Goal: Information Seeking & Learning: Learn about a topic

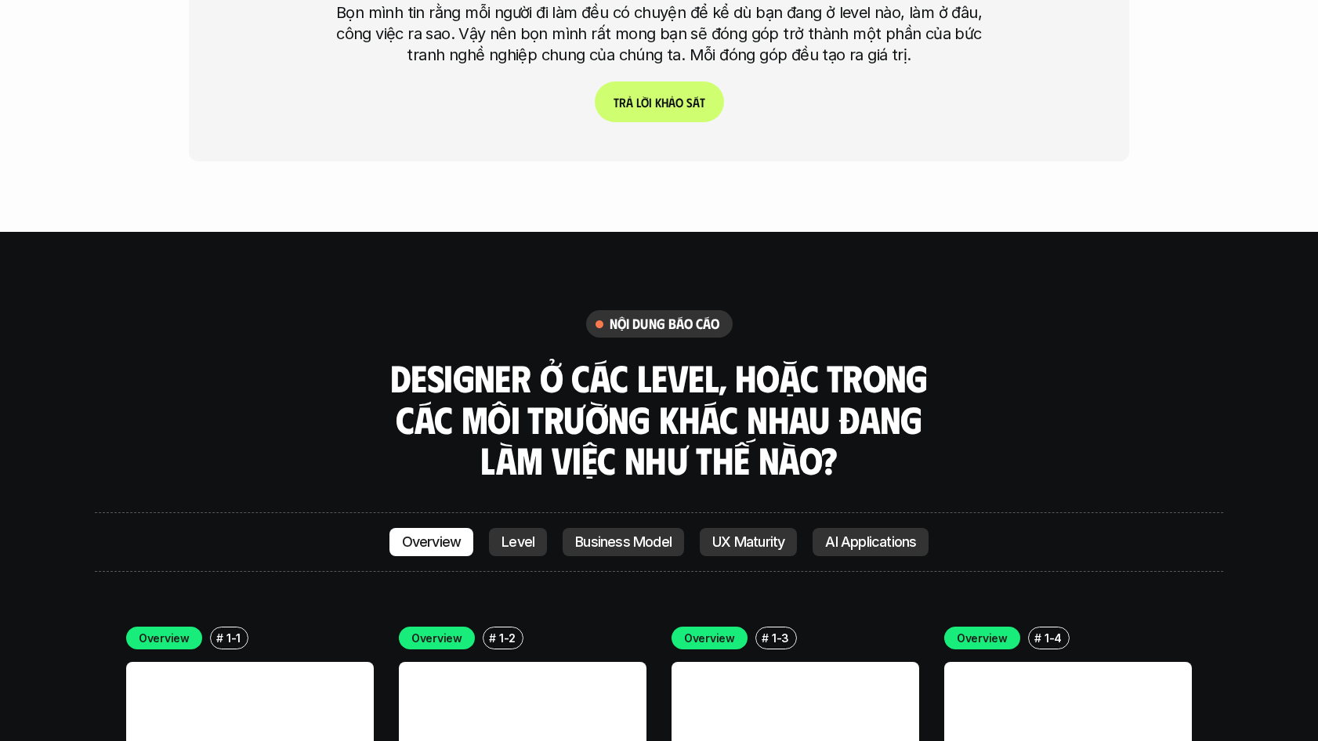
scroll to position [4205, 0]
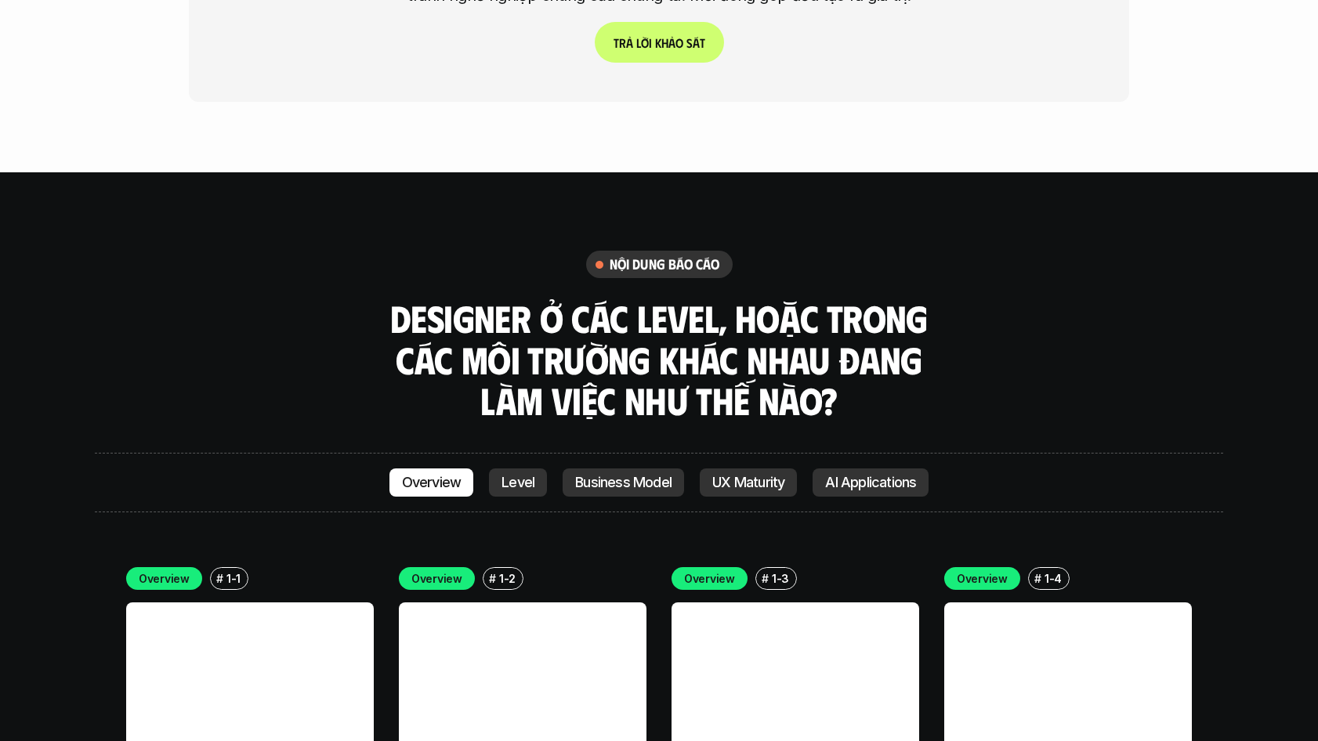
click at [519, 475] on p "Level" at bounding box center [517, 483] width 33 height 16
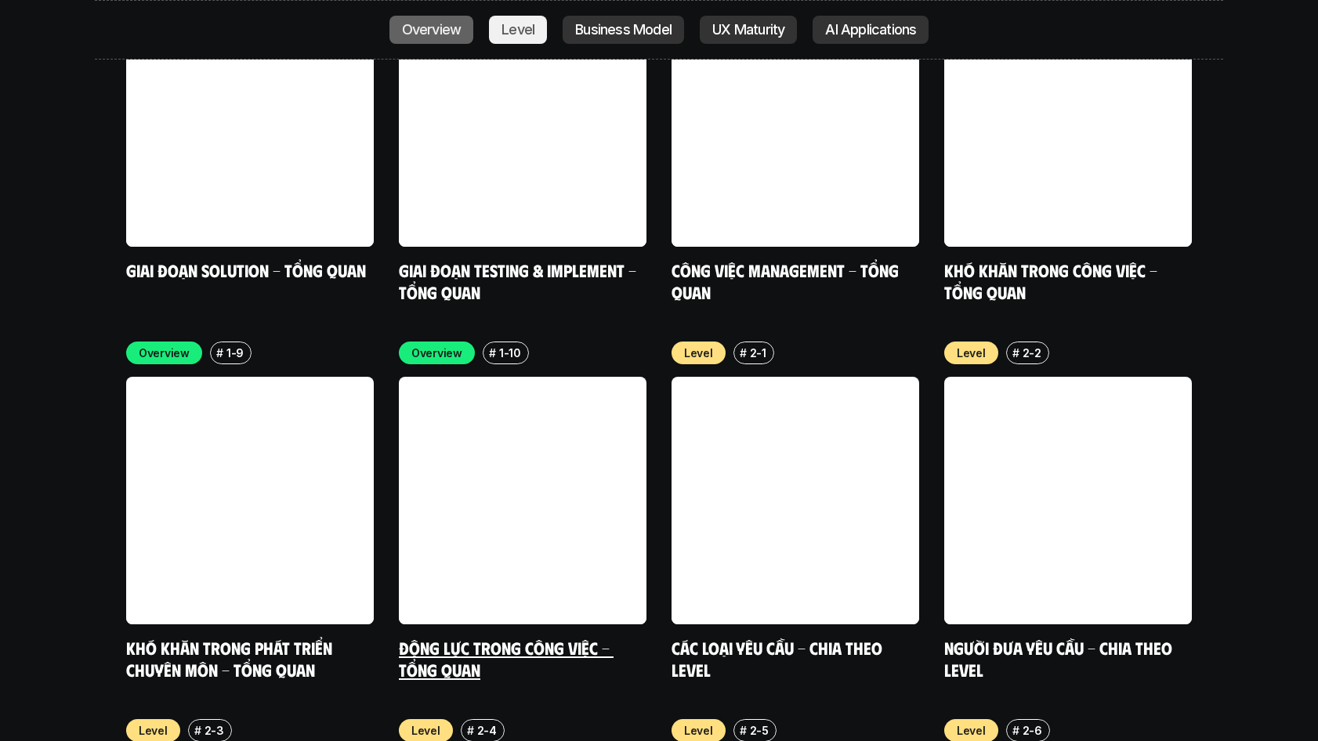
scroll to position [5363, 0]
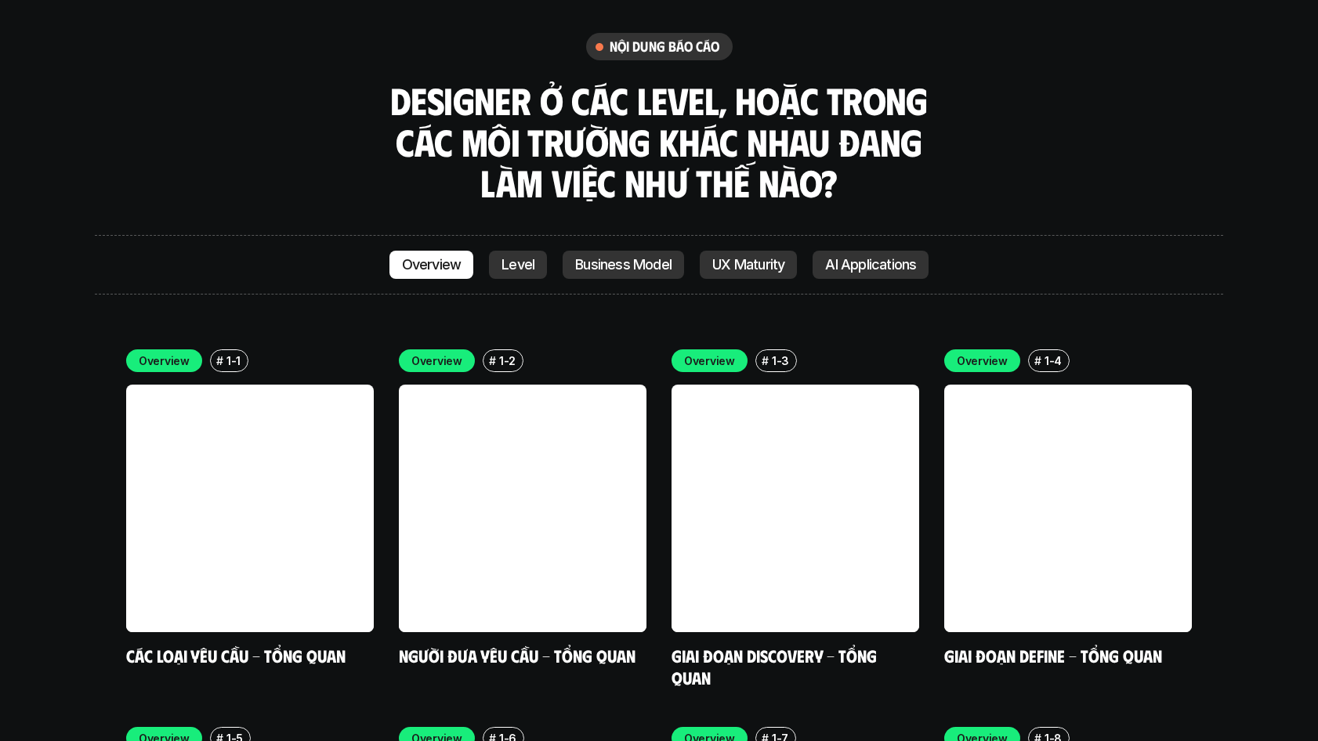
click at [639, 257] on p "Business Model" at bounding box center [623, 265] width 96 height 16
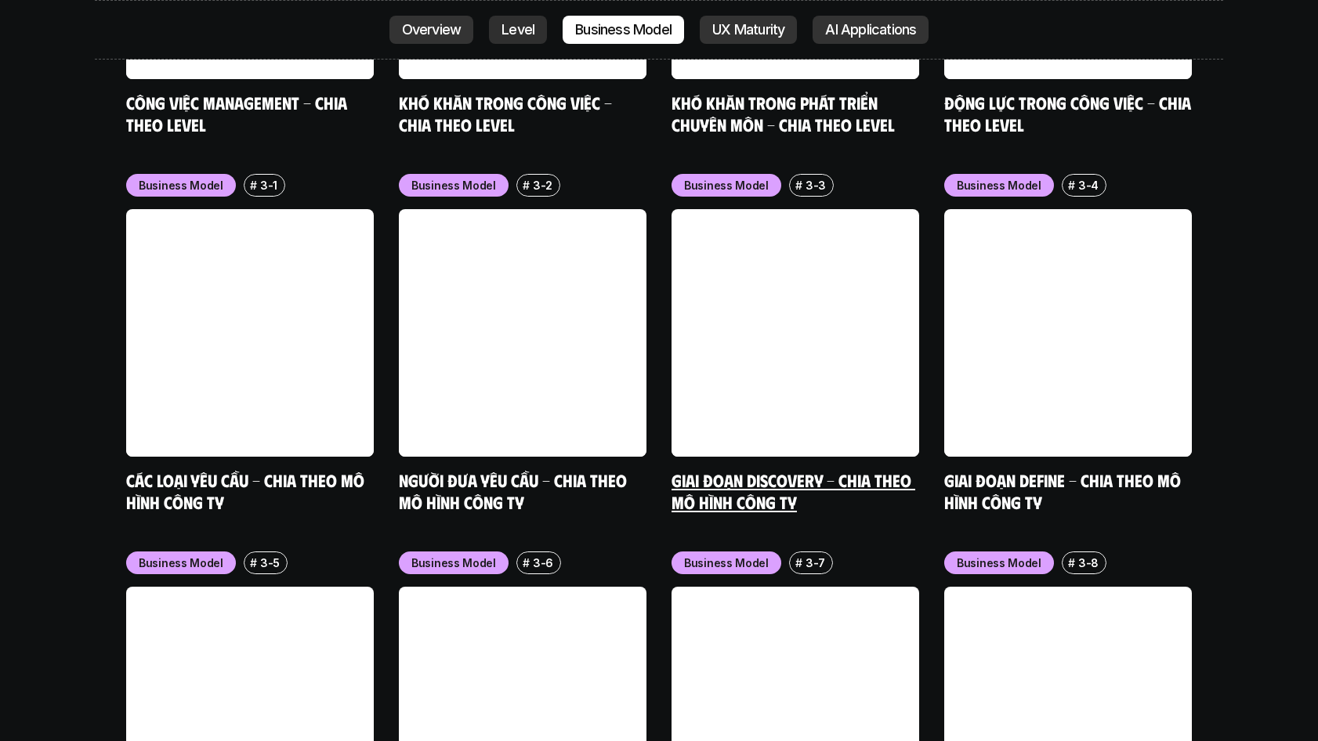
scroll to position [6496, 0]
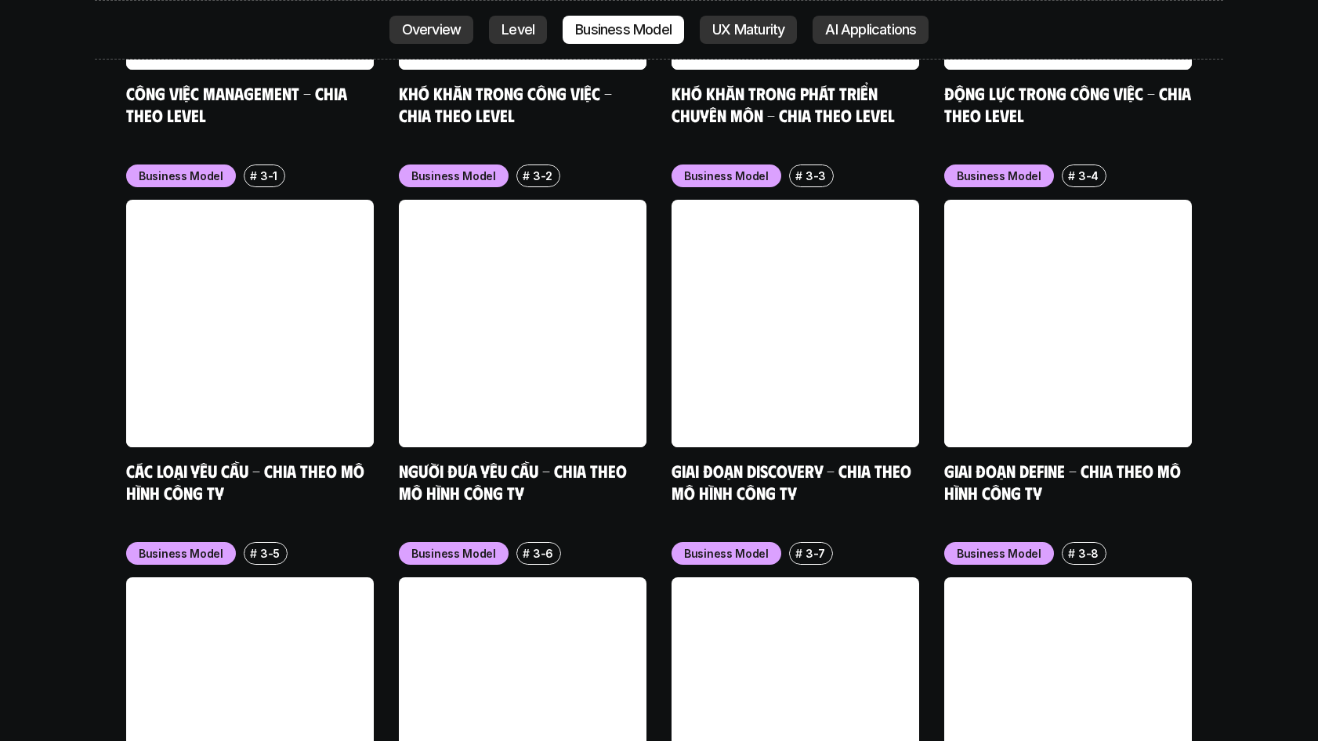
click at [752, 23] on p "UX Maturity" at bounding box center [748, 30] width 72 height 16
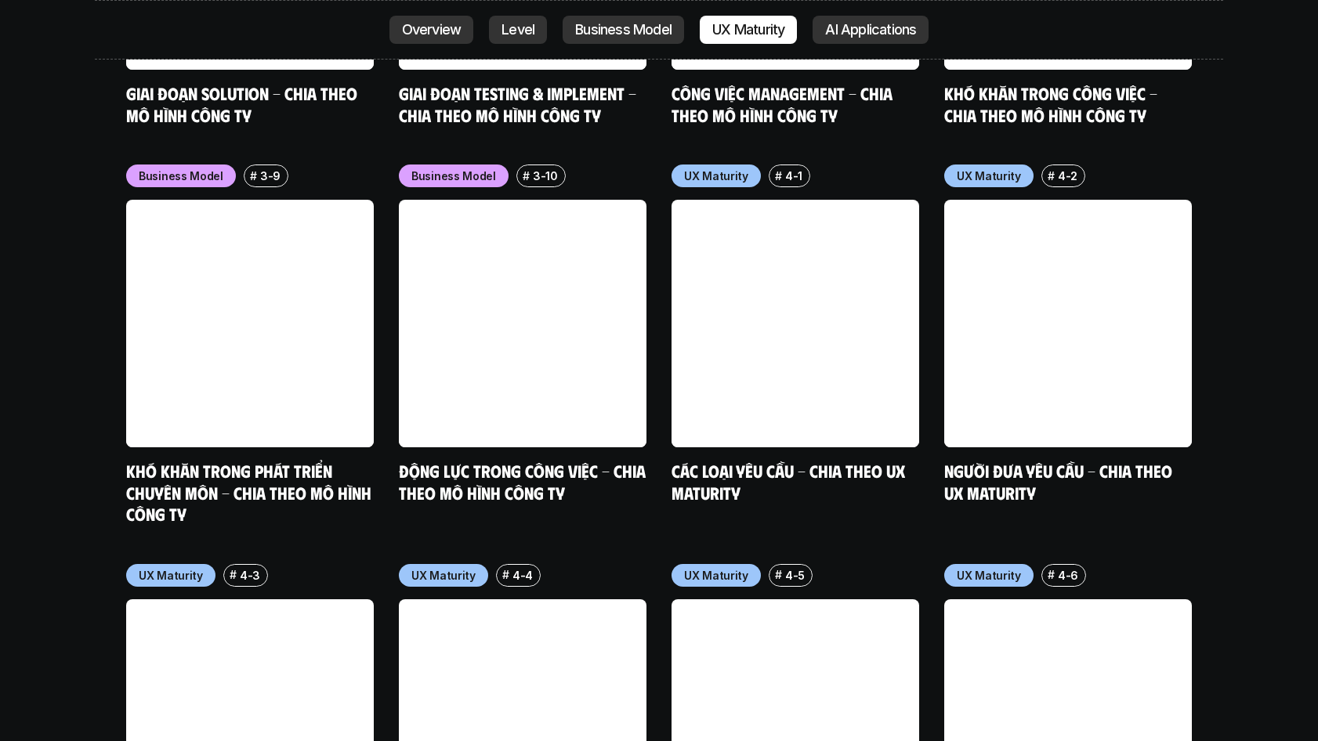
click at [875, 34] on p "AI Applications" at bounding box center [870, 30] width 91 height 16
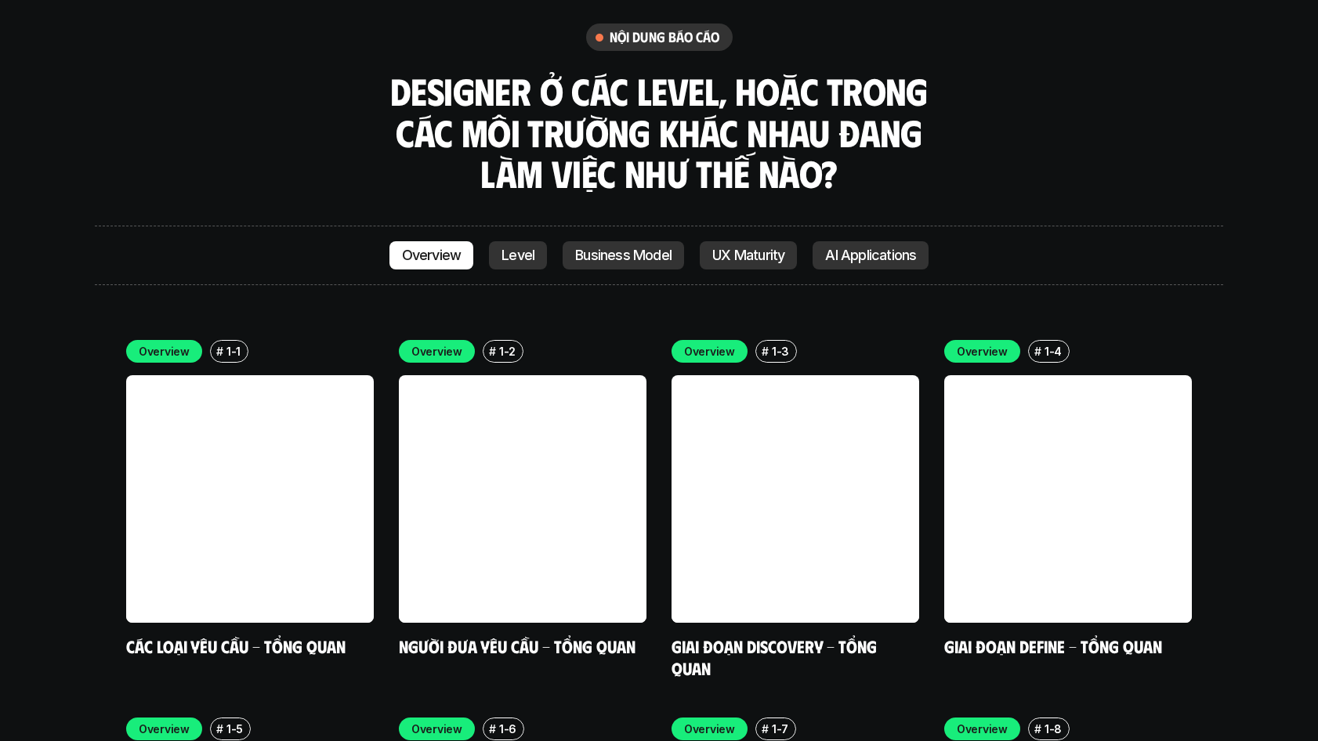
scroll to position [4433, 0]
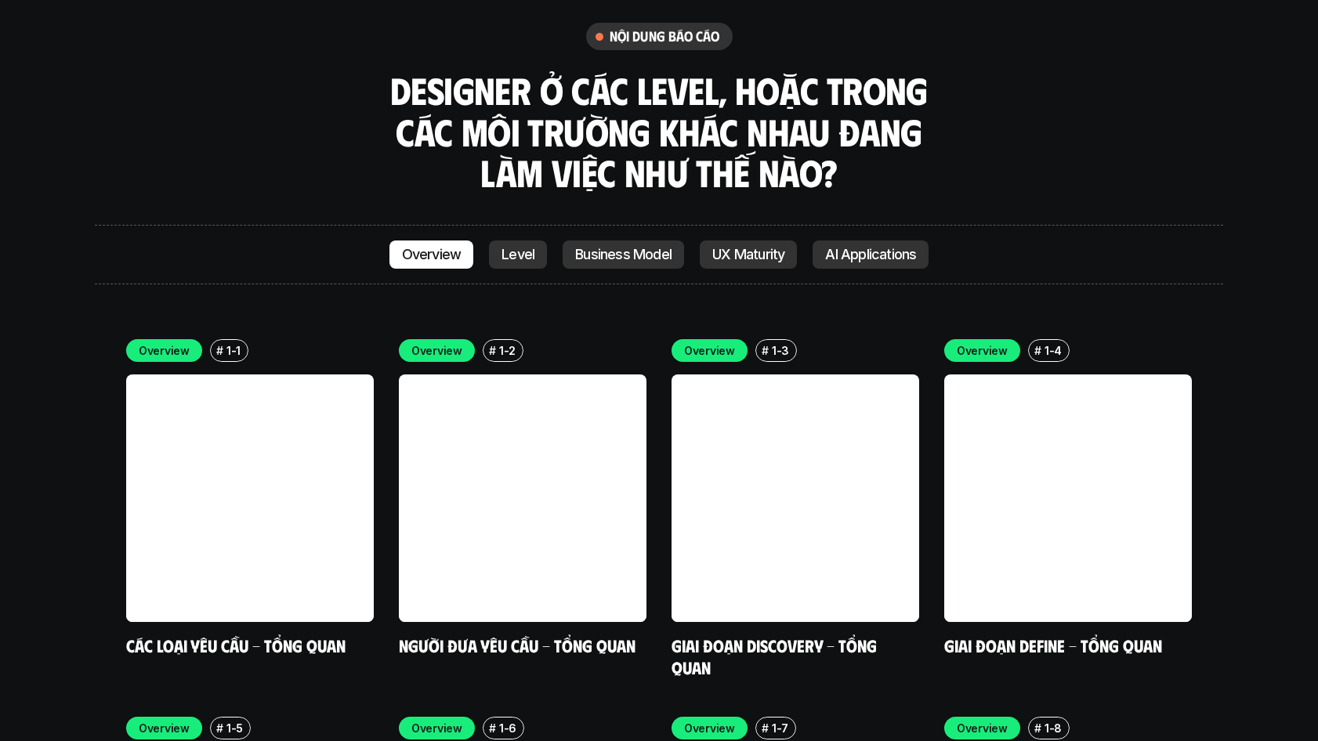
click at [543, 241] on link "Level" at bounding box center [518, 255] width 58 height 28
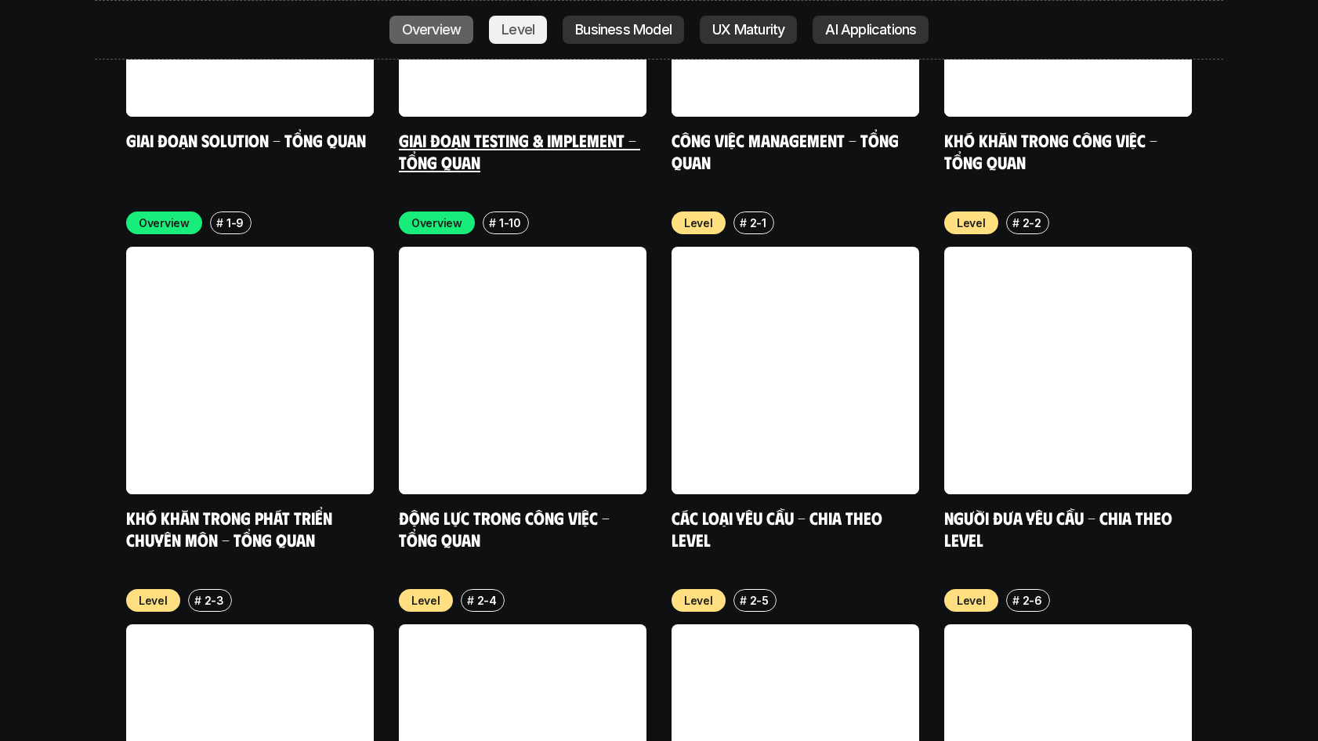
scroll to position [5363, 0]
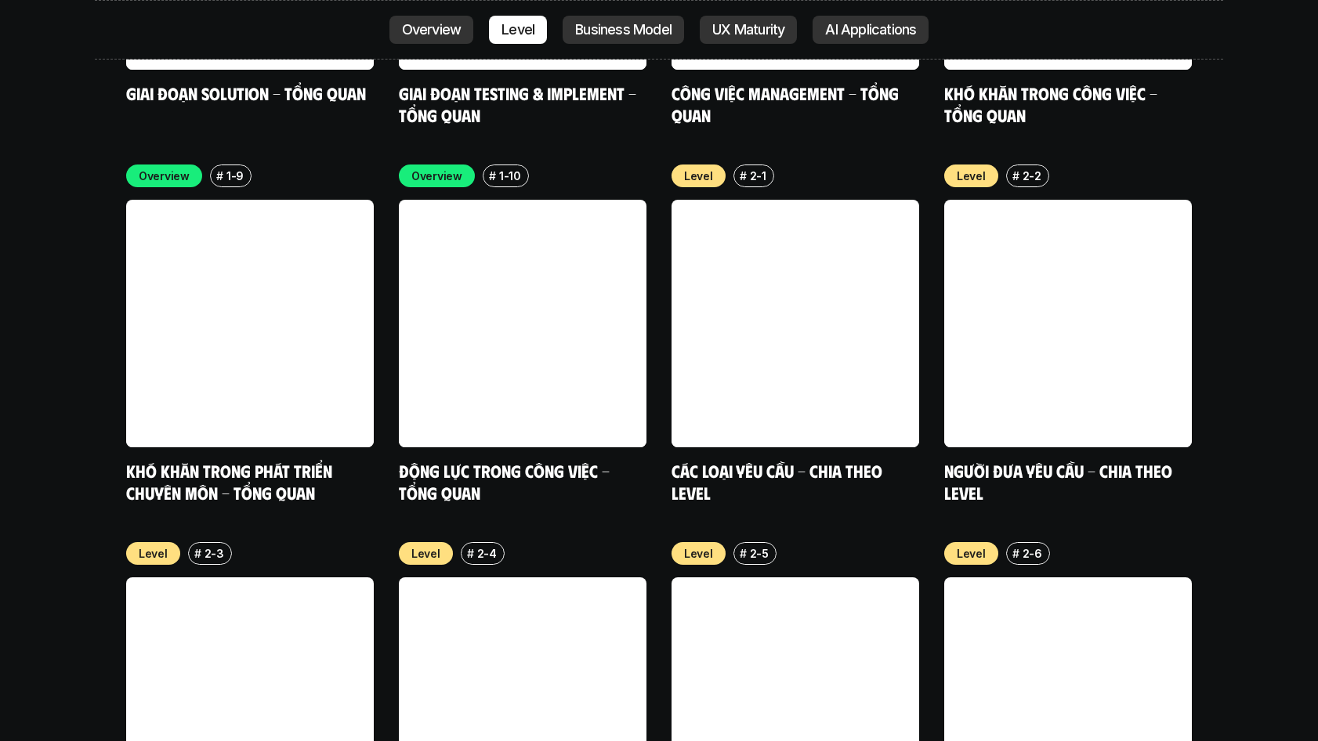
click at [391, 193] on div "Overview # 1-9 Khó khăn trong phát triển chuyên môn - Tổng quan Overview # 1-10…" at bounding box center [658, 712] width 1065 height 1094
click at [355, 209] on link at bounding box center [250, 324] width 248 height 248
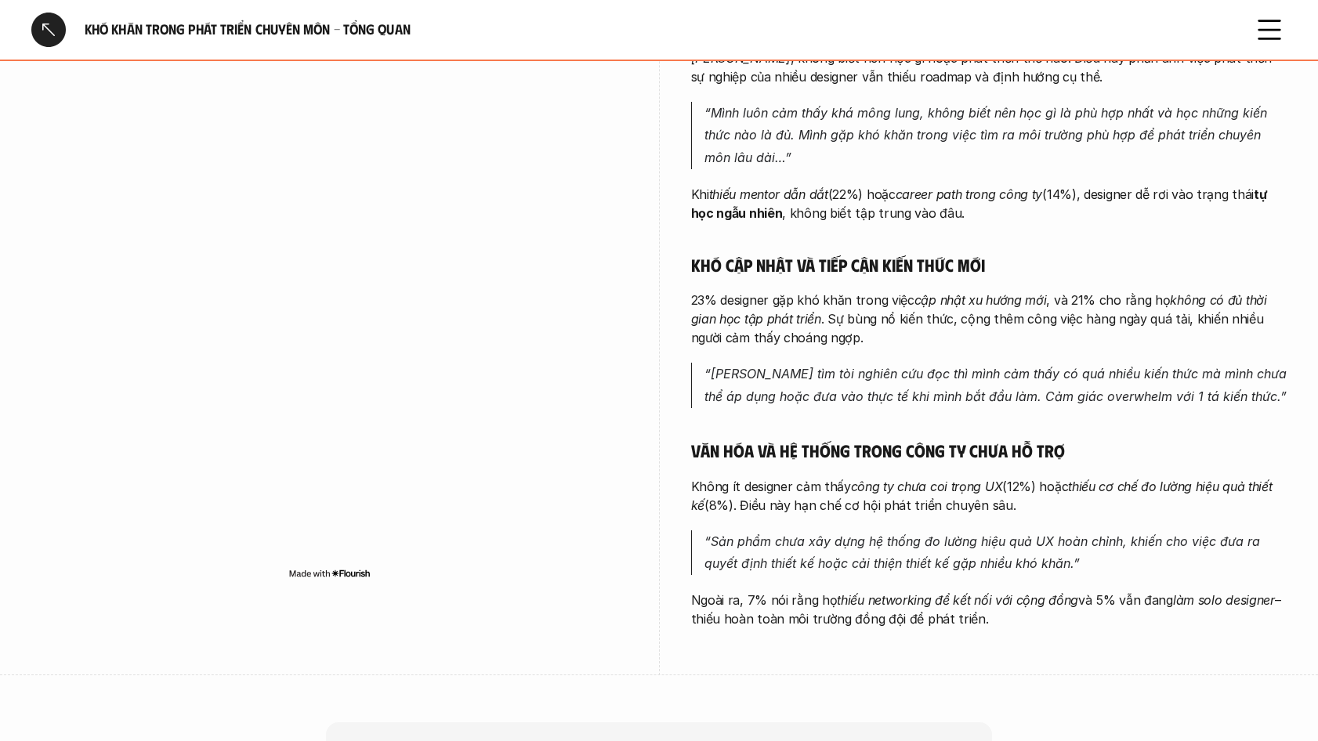
scroll to position [470, 0]
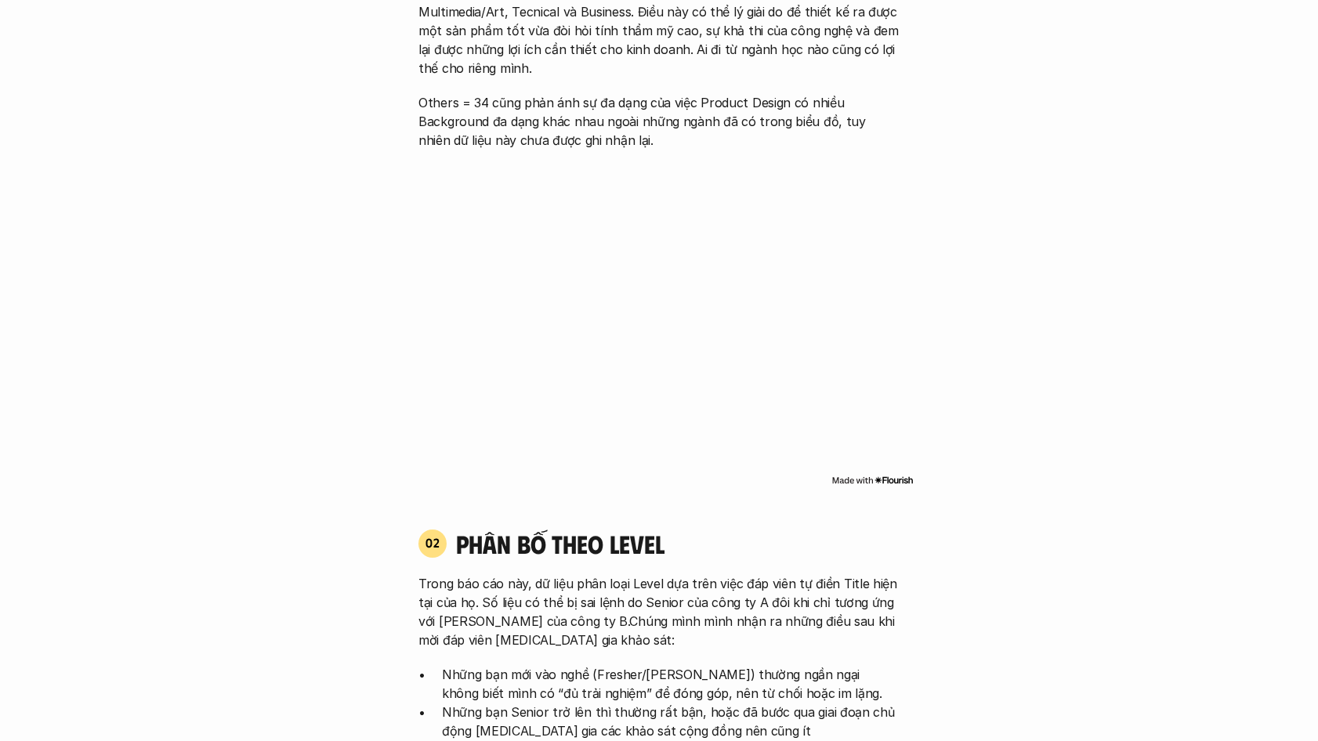
scroll to position [1018, 0]
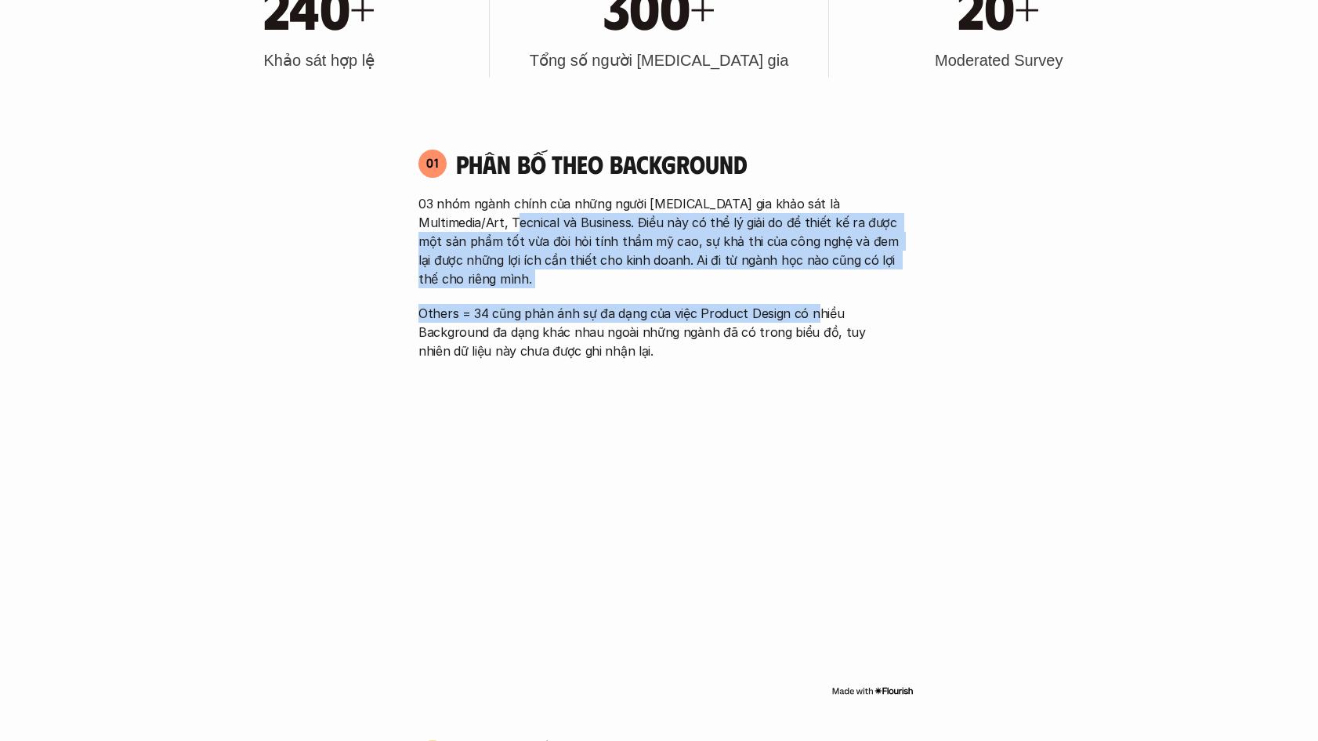
drag, startPoint x: 737, startPoint y: 263, endPoint x: 479, endPoint y: 215, distance: 262.3
click at [479, 215] on div "03 nhóm ngành chính của những người [MEDICAL_DATA] gia khảo sát là Multimedia/A…" at bounding box center [658, 277] width 481 height 166
click at [479, 215] on p "03 nhóm ngành chính của những người [MEDICAL_DATA] gia khảo sát là Multimedia/A…" at bounding box center [658, 241] width 481 height 94
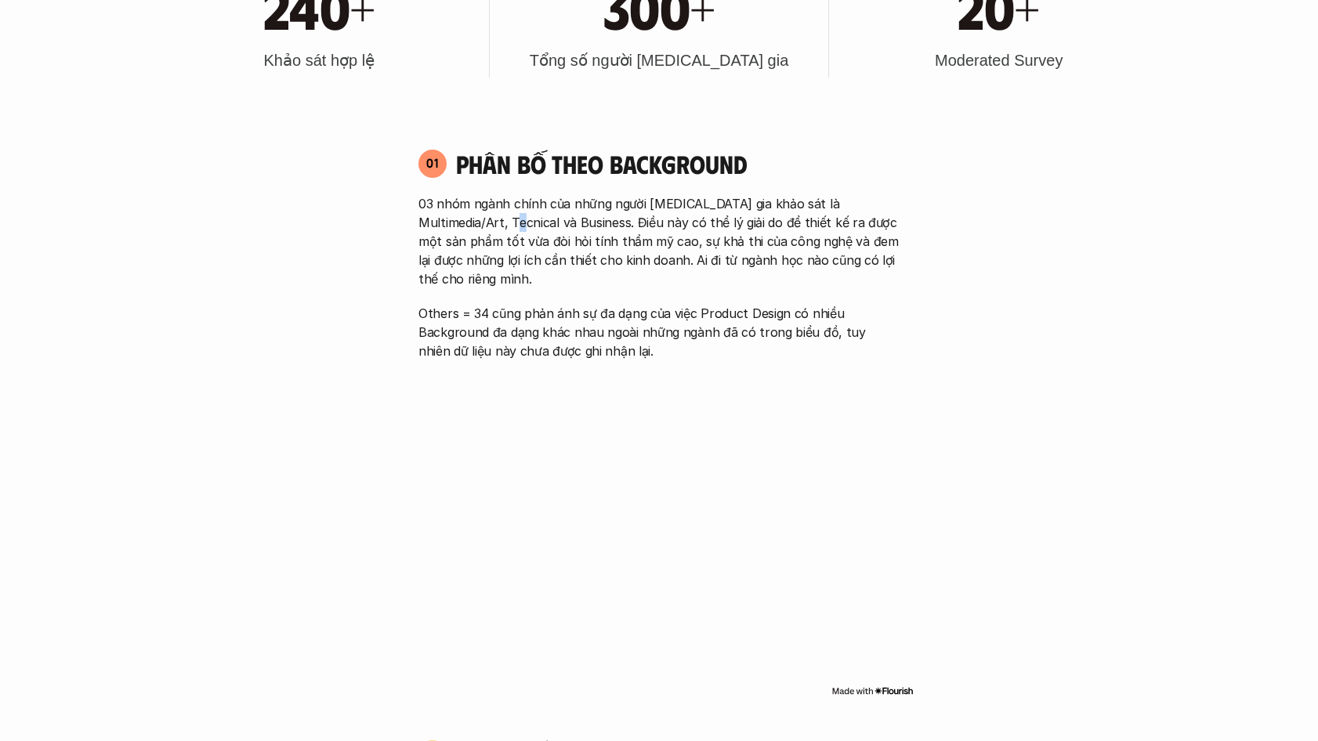
click at [479, 215] on p "03 nhóm ngành chính của những người [MEDICAL_DATA] gia khảo sát là Multimedia/A…" at bounding box center [658, 241] width 481 height 94
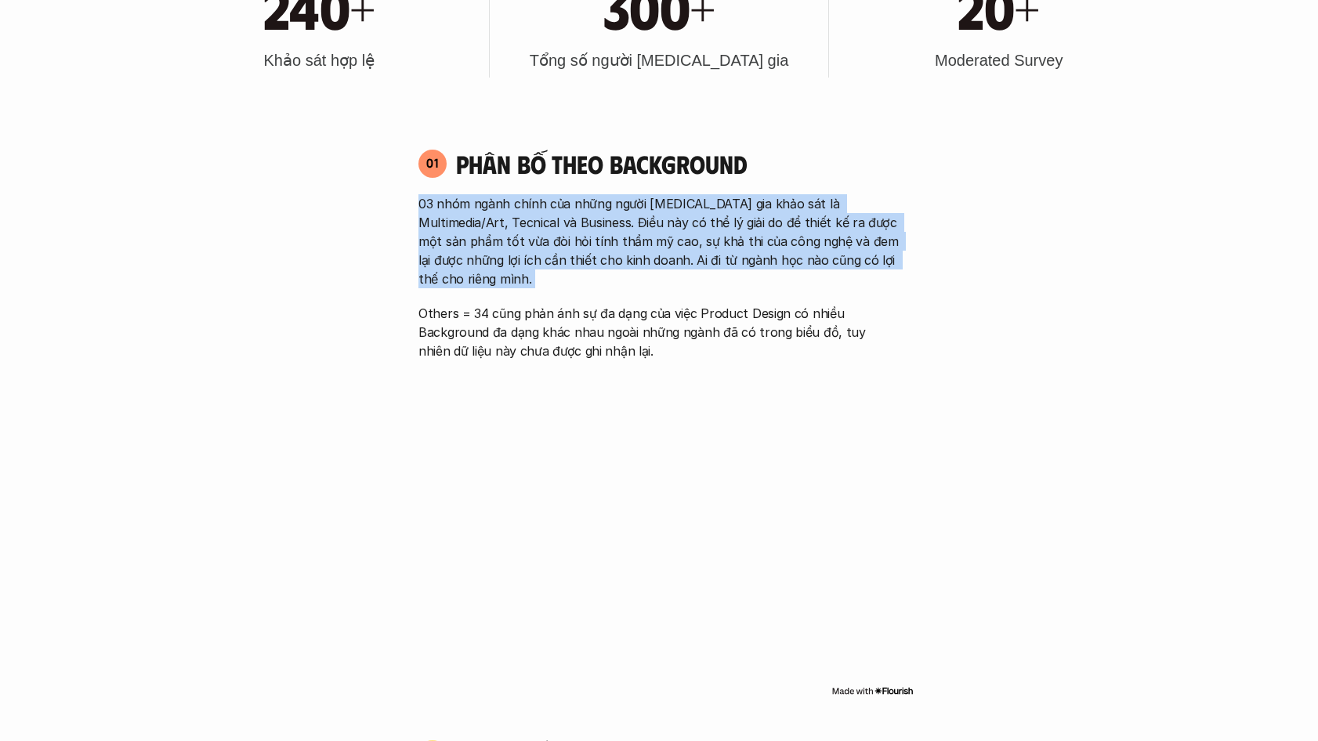
click at [479, 215] on p "03 nhóm ngành chính của những người [MEDICAL_DATA] gia khảo sát là Multimedia/A…" at bounding box center [658, 241] width 481 height 94
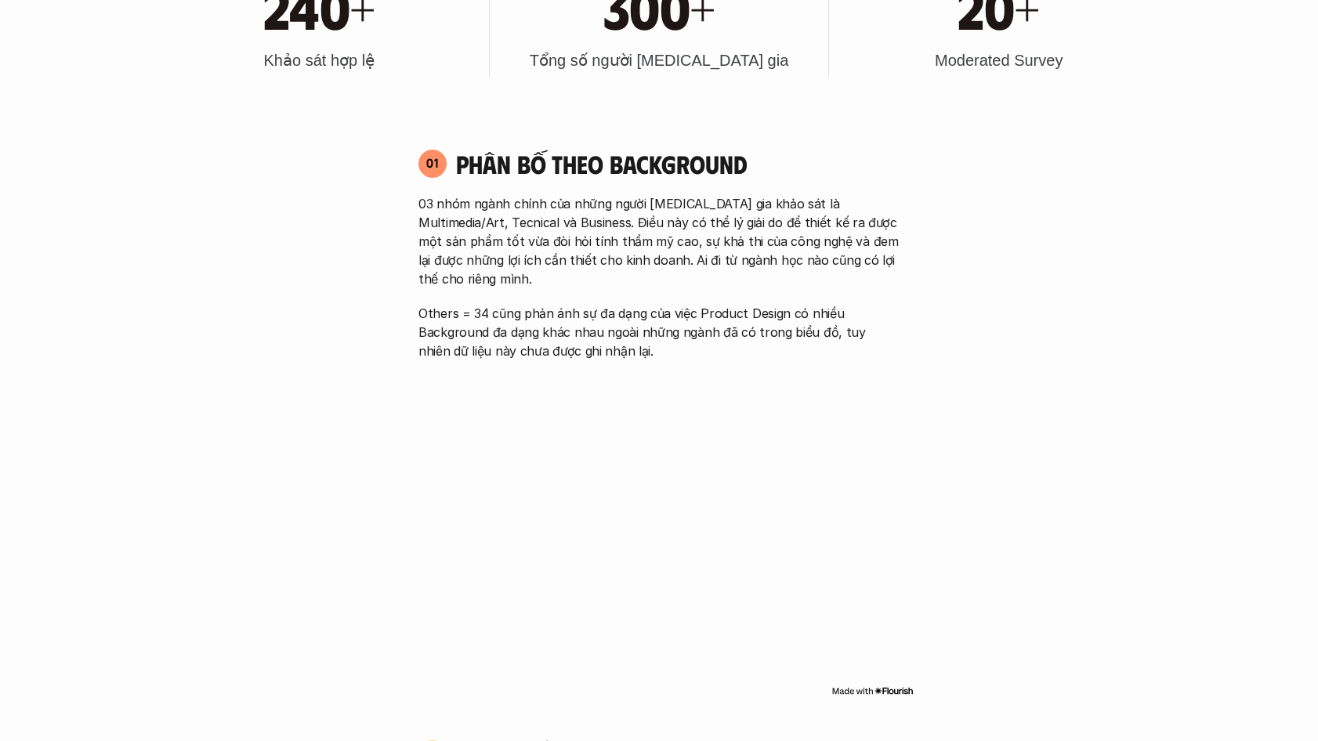
drag, startPoint x: 479, startPoint y: 215, endPoint x: 583, endPoint y: 341, distance: 163.1
click at [583, 341] on p "Others = 34 cũng phản ánh sự đa dạng của việc Product Design có nhiều Backgroun…" at bounding box center [658, 332] width 481 height 56
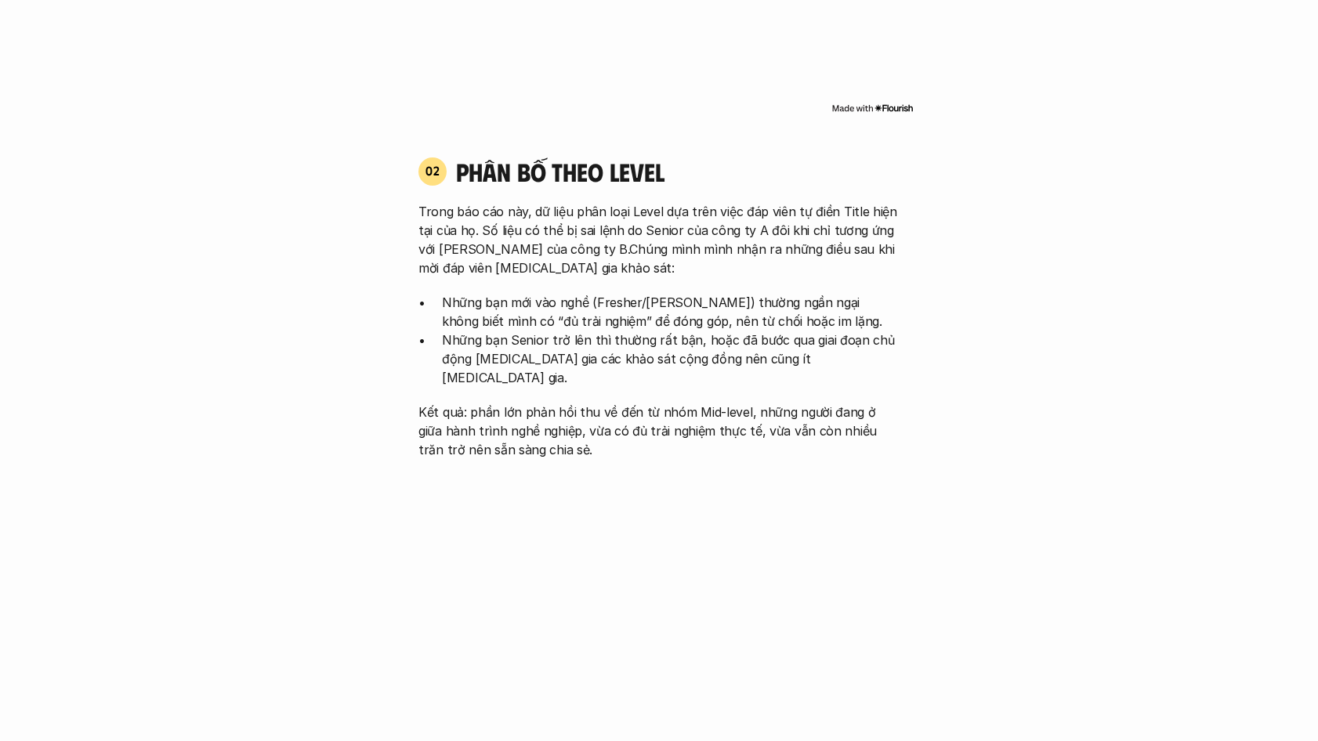
scroll to position [1645, 0]
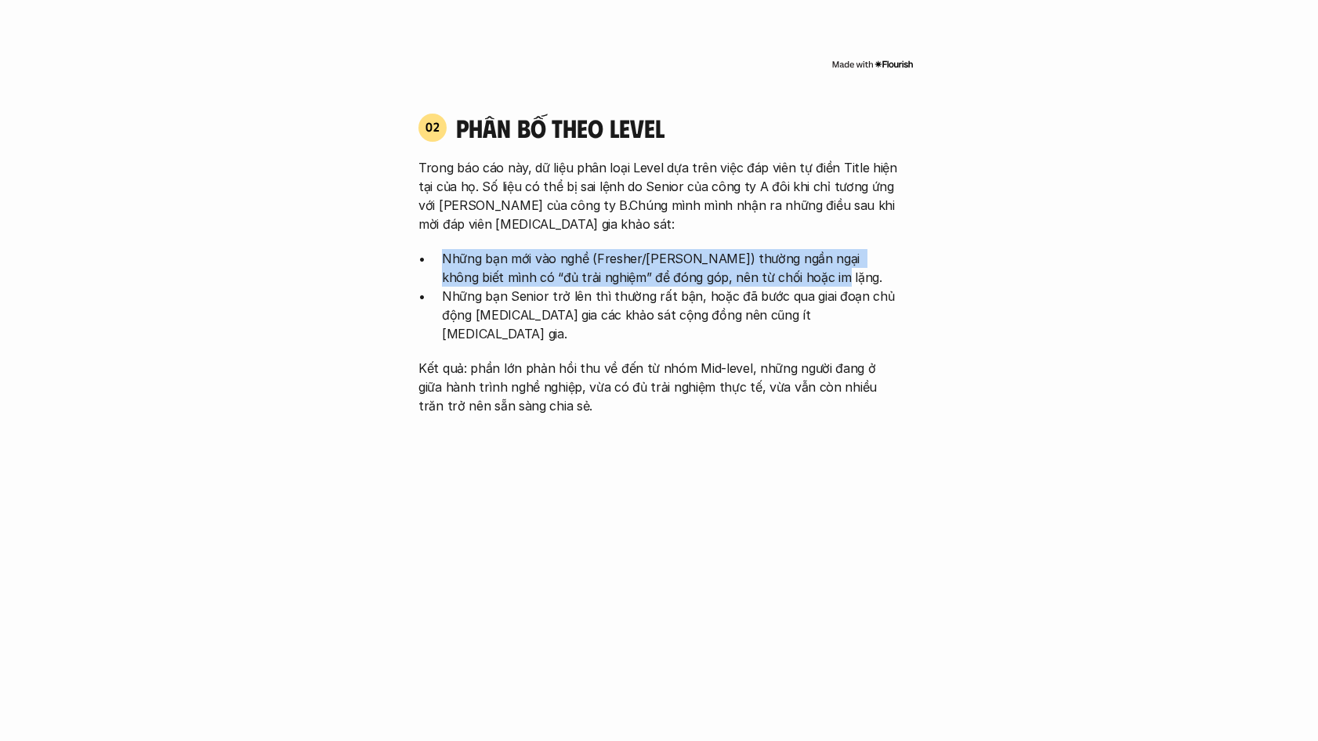
drag, startPoint x: 773, startPoint y: 255, endPoint x: 435, endPoint y: 239, distance: 338.8
click at [435, 249] on ul "Những bạn mới vào nghề (Fresher/[PERSON_NAME]) thường ngần ngại không biết mình…" at bounding box center [658, 296] width 481 height 94
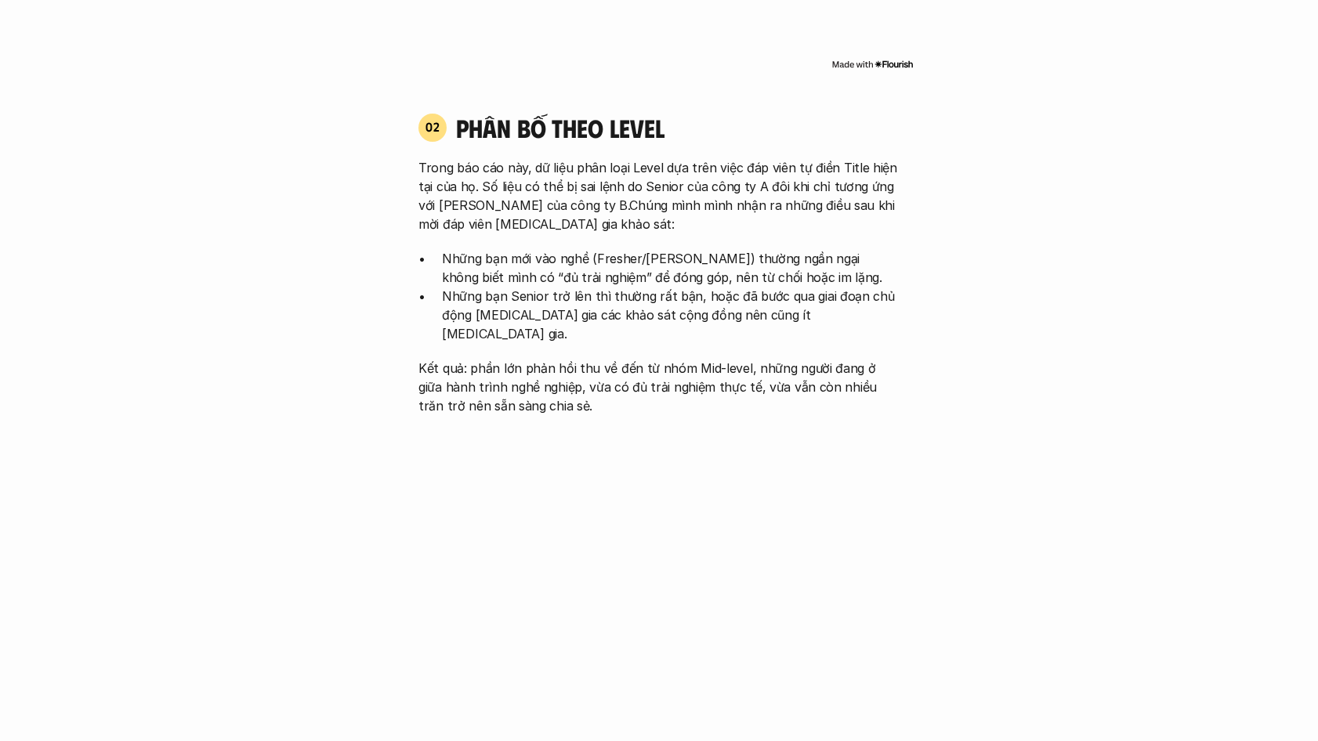
drag, startPoint x: 435, startPoint y: 239, endPoint x: 523, endPoint y: 293, distance: 103.1
click at [523, 293] on p "Những bạn Senior trở lên thì thường rất bận, hoặc đã bước qua giai đoạn chủ độn…" at bounding box center [671, 315] width 458 height 56
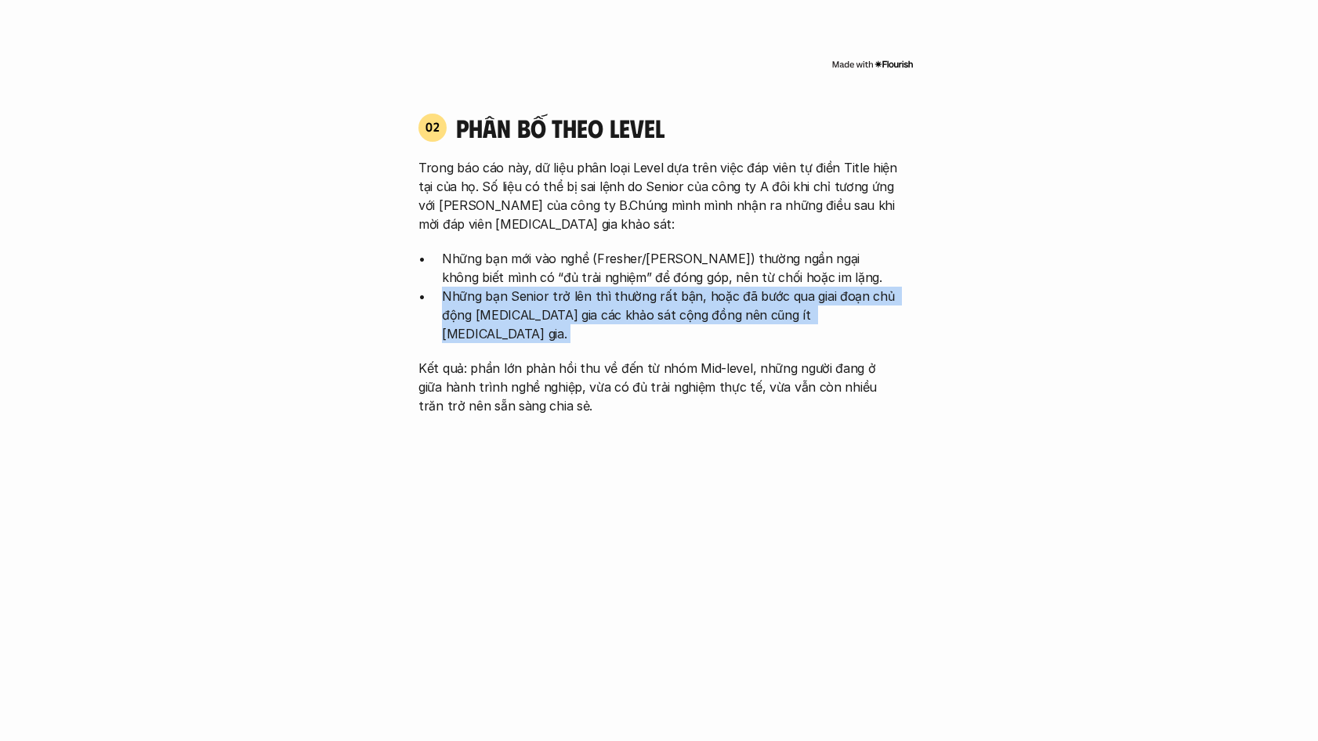
click at [523, 293] on p "Những bạn Senior trở lên thì thường rất bận, hoặc đã bước qua giai đoạn chủ độn…" at bounding box center [671, 315] width 458 height 56
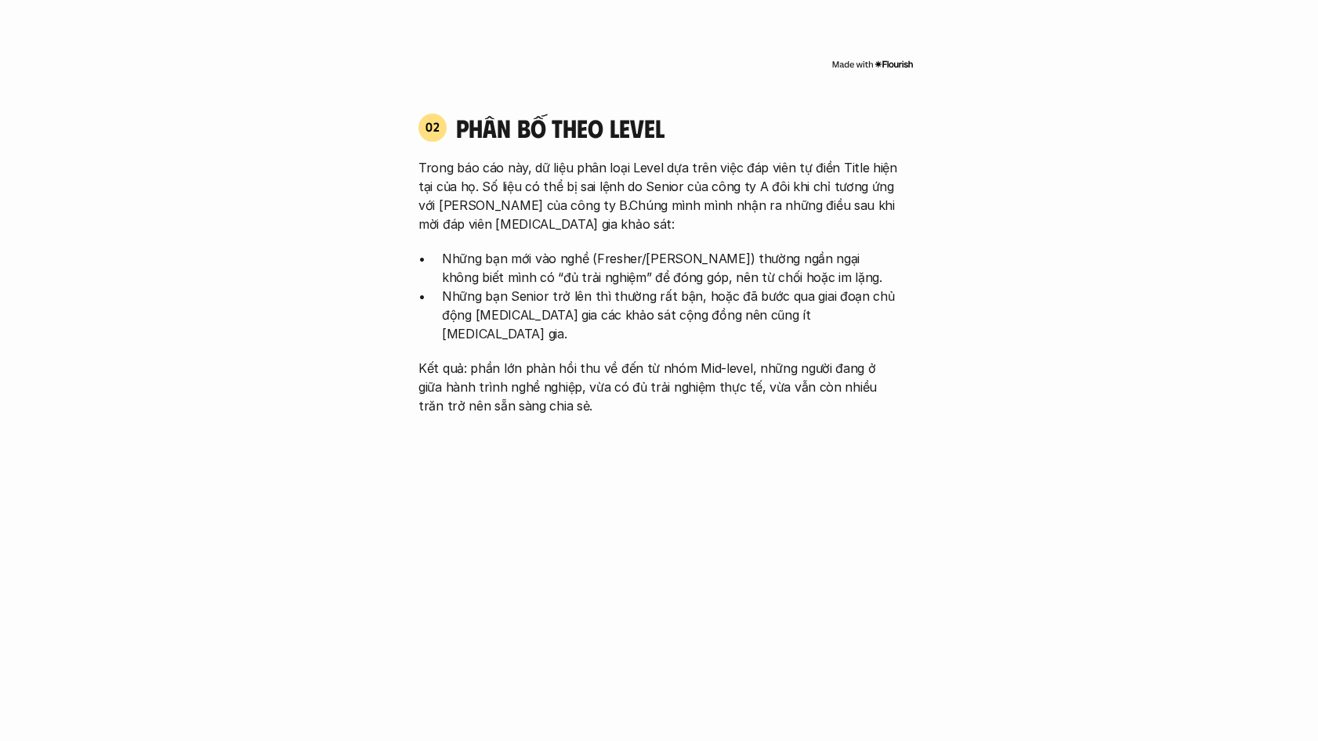
drag, startPoint x: 523, startPoint y: 293, endPoint x: 752, endPoint y: 337, distance: 233.7
click at [752, 359] on p "Kết quả: phần lớn phản hồi thu về đến từ nhóm Mid-level, những người đang ở giữ…" at bounding box center [658, 387] width 481 height 56
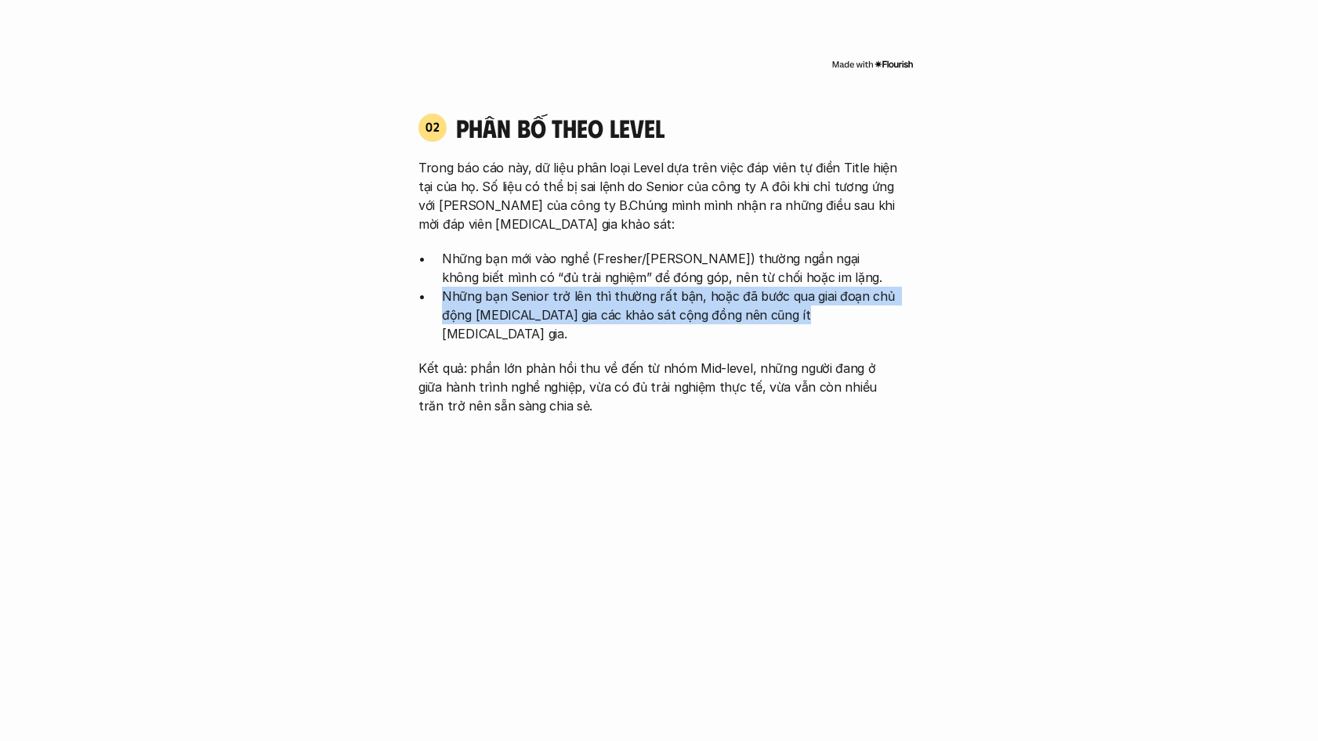
drag, startPoint x: 843, startPoint y: 295, endPoint x: 443, endPoint y: 285, distance: 399.7
click at [443, 287] on p "Những bạn Senior trở lên thì thường rất bận, hoặc đã bước qua giai đoạn chủ độn…" at bounding box center [671, 315] width 458 height 56
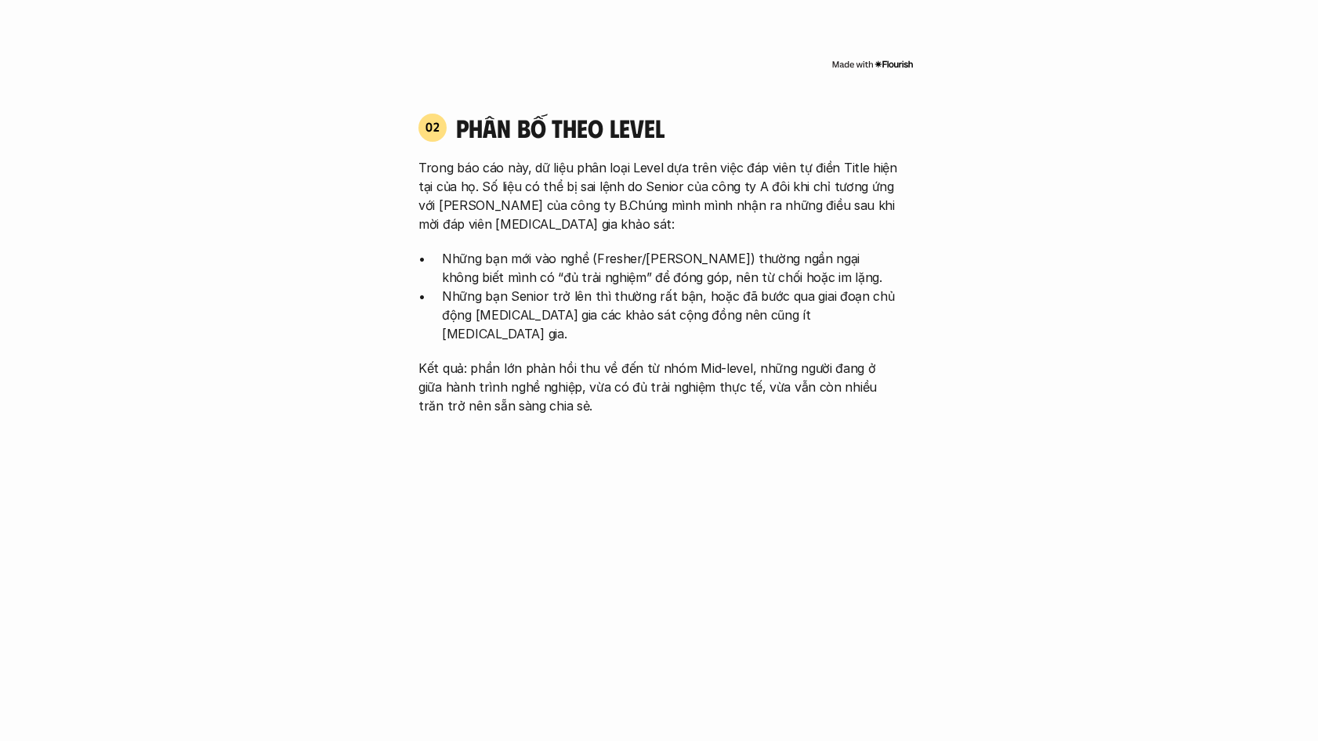
drag, startPoint x: 443, startPoint y: 285, endPoint x: 526, endPoint y: 342, distance: 100.4
click at [526, 359] on p "Kết quả: phần lớn phản hồi thu về đến từ nhóm Mid-level, những người đang ở giữ…" at bounding box center [658, 387] width 481 height 56
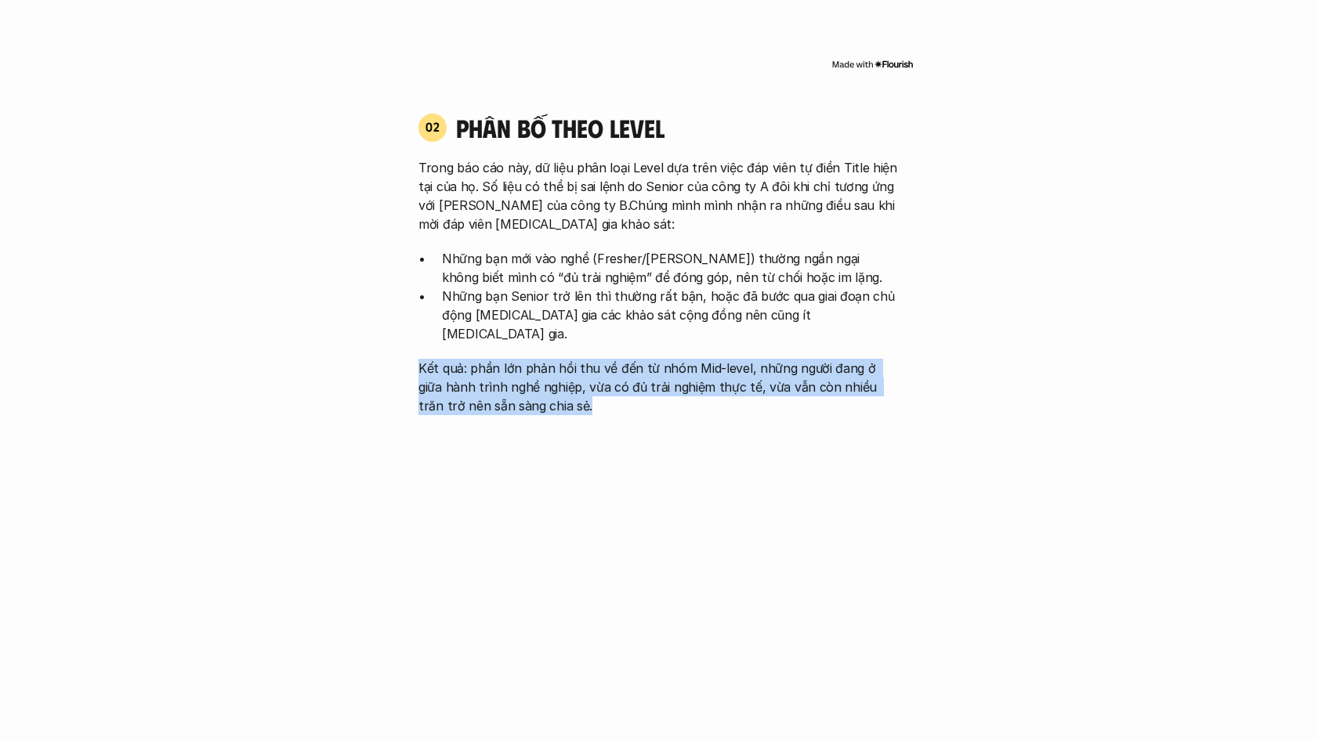
drag, startPoint x: 611, startPoint y: 367, endPoint x: 415, endPoint y: 334, distance: 198.6
click at [415, 334] on div "02 phân bố theo Level Trong báo cáo này, dữ liệu phân loại Level dựa trên việc …" at bounding box center [658, 263] width 509 height 303
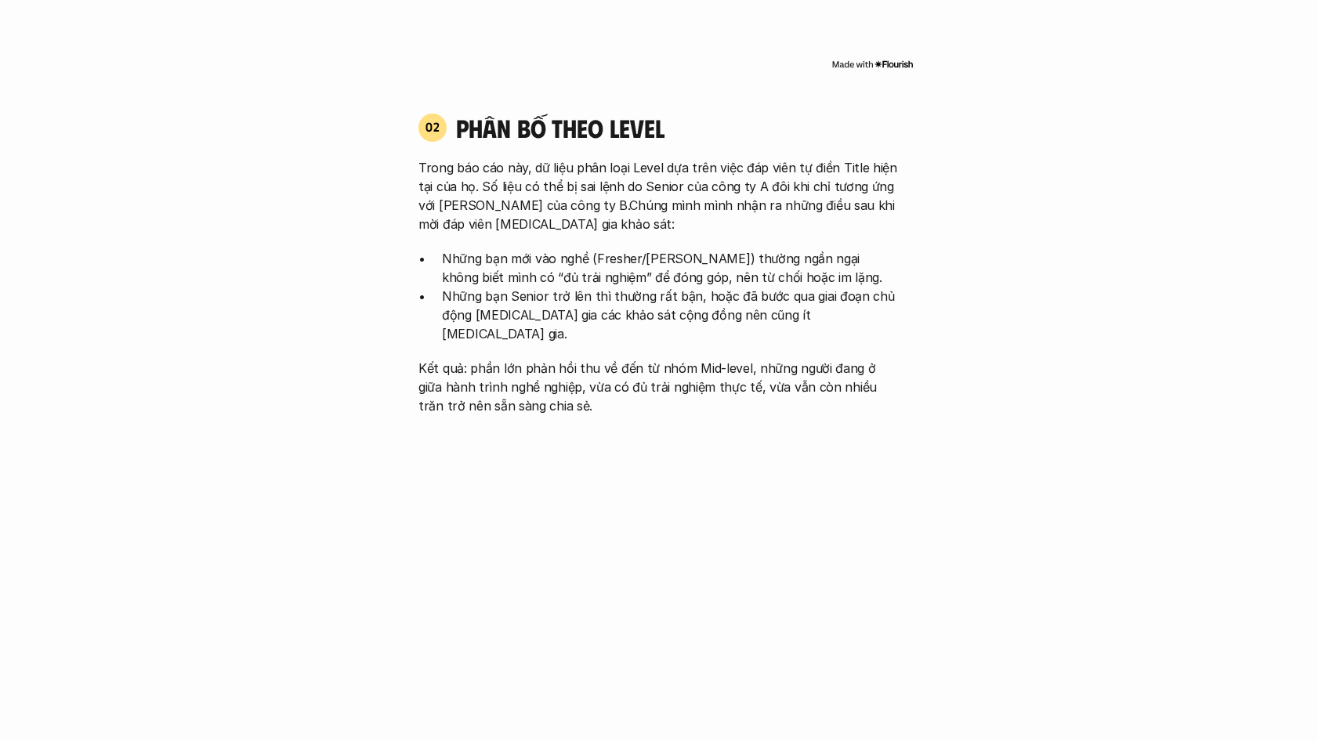
drag, startPoint x: 415, startPoint y: 334, endPoint x: 657, endPoint y: 383, distance: 246.3
click at [657, 383] on div "02 phân bố theo Level Trong báo cáo này, dữ liệu phân loại Level dựa trên việc …" at bounding box center [658, 440] width 509 height 689
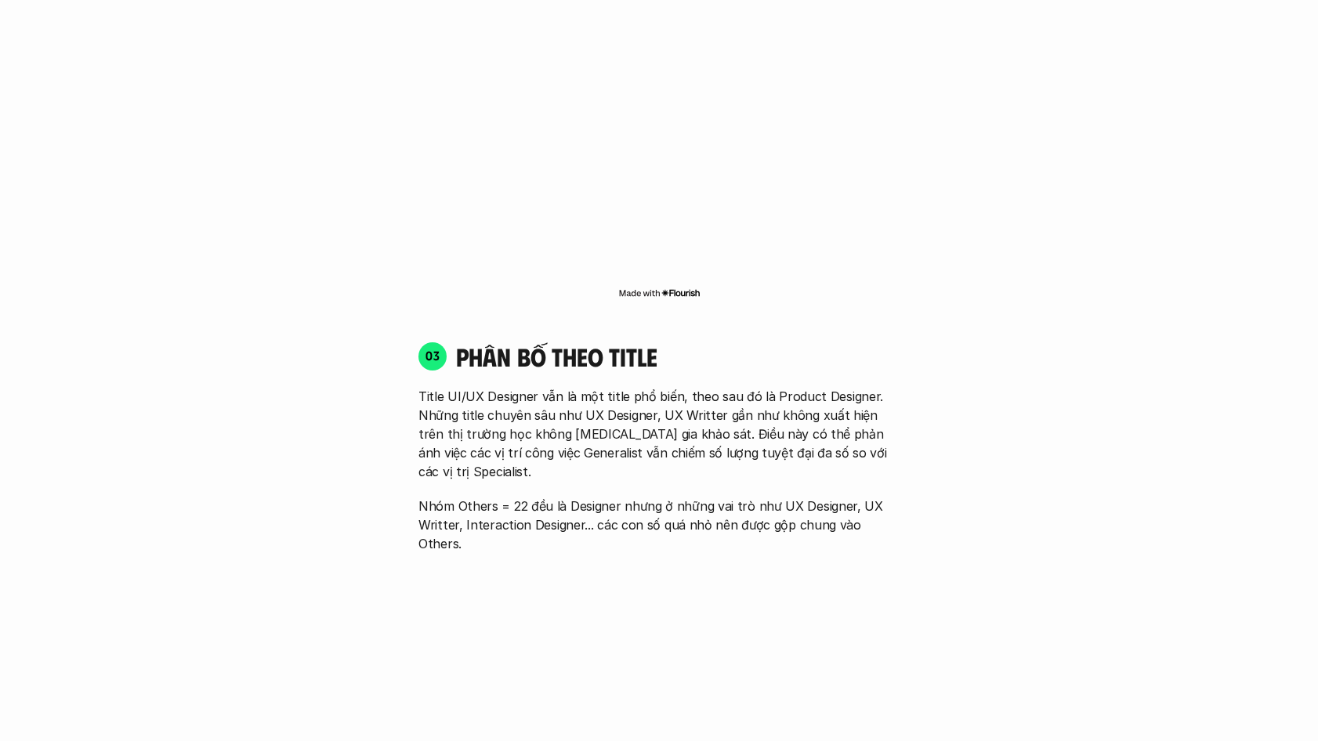
scroll to position [2115, 0]
drag, startPoint x: 457, startPoint y: 324, endPoint x: 686, endPoint y: 320, distance: 229.6
click at [686, 340] on h4 "phân bố theo title" at bounding box center [677, 355] width 443 height 30
drag, startPoint x: 686, startPoint y: 320, endPoint x: 710, endPoint y: 375, distance: 60.4
click at [710, 385] on p "Title UI/UX Designer vẫn là một title phổ biến, theo sau đó là Product Designer…" at bounding box center [658, 432] width 481 height 94
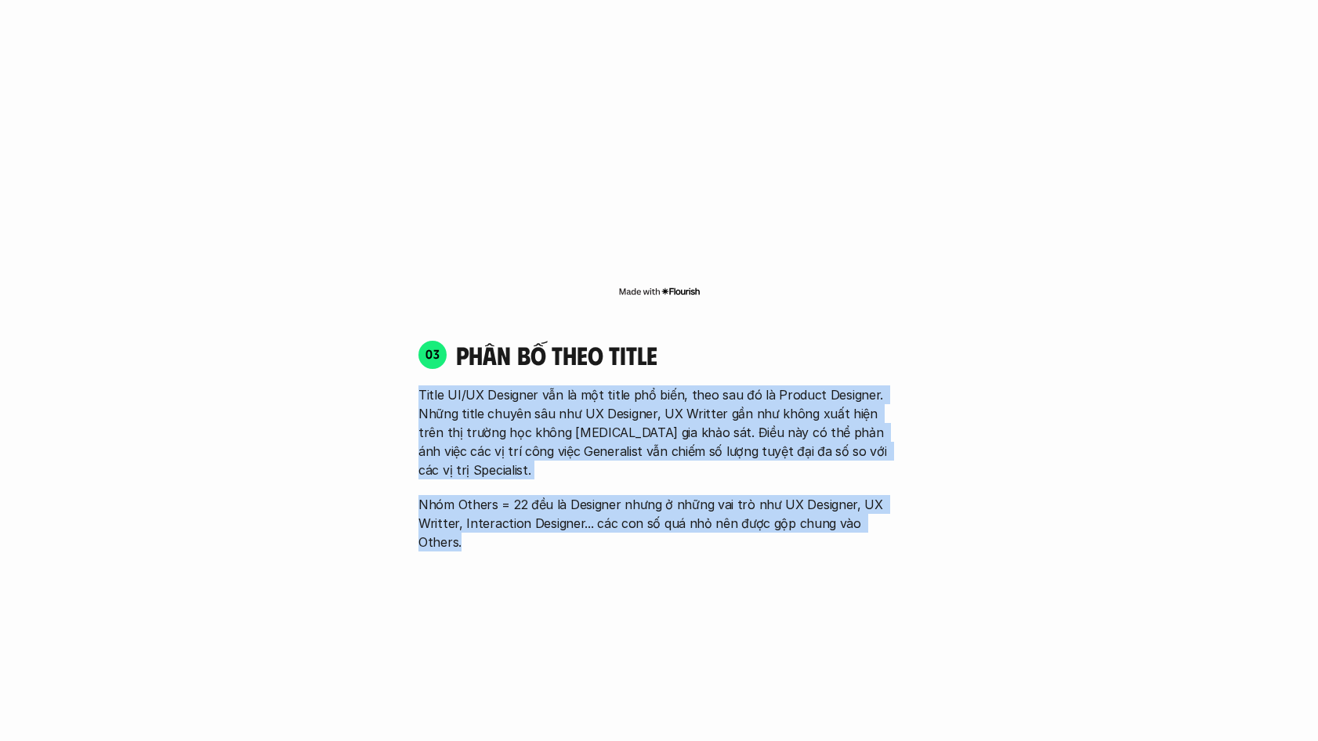
drag, startPoint x: 419, startPoint y: 362, endPoint x: 1083, endPoint y: 467, distance: 671.8
click at [1083, 467] on div "01 Phân bố theo background 03 nhóm ngành chính của những người [MEDICAL_DATA] g…" at bounding box center [658, 468] width 1003 height 2865
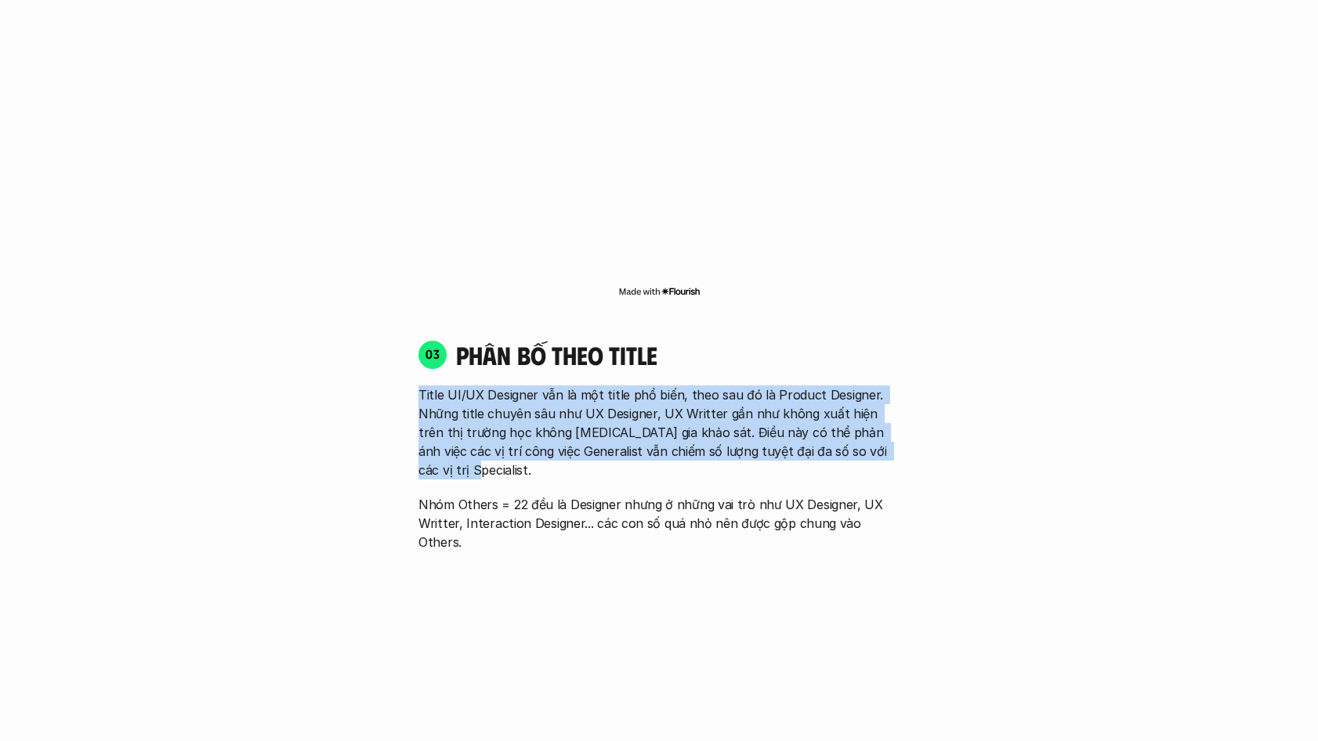
drag, startPoint x: 948, startPoint y: 420, endPoint x: 357, endPoint y: 364, distance: 593.3
click at [357, 364] on div "01 Phân bố theo background 03 nhóm ngành chính của những người [MEDICAL_DATA] g…" at bounding box center [658, 468] width 1003 height 2865
drag, startPoint x: 357, startPoint y: 364, endPoint x: 346, endPoint y: 399, distance: 36.2
click at [346, 399] on div "01 Phân bố theo background 03 nhóm ngành chính của những người [MEDICAL_DATA] g…" at bounding box center [658, 468] width 1003 height 2865
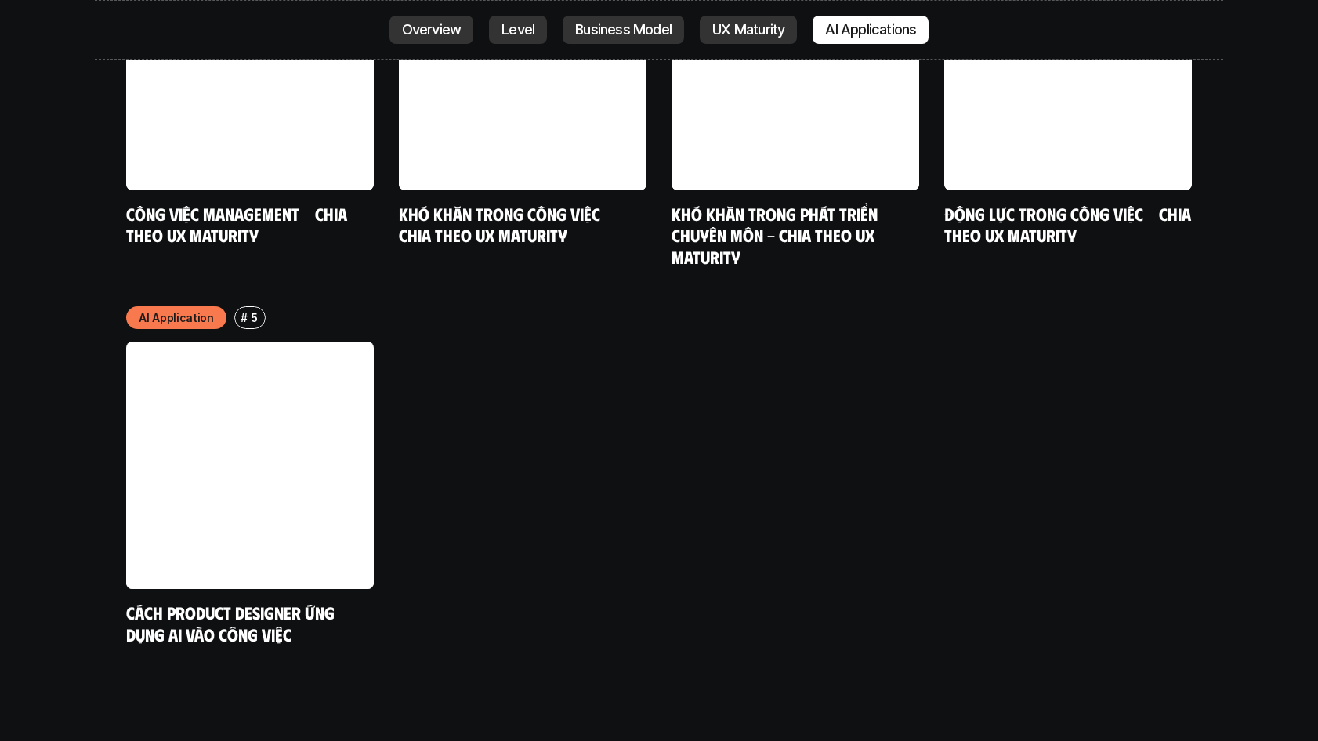
scroll to position [8305, 0]
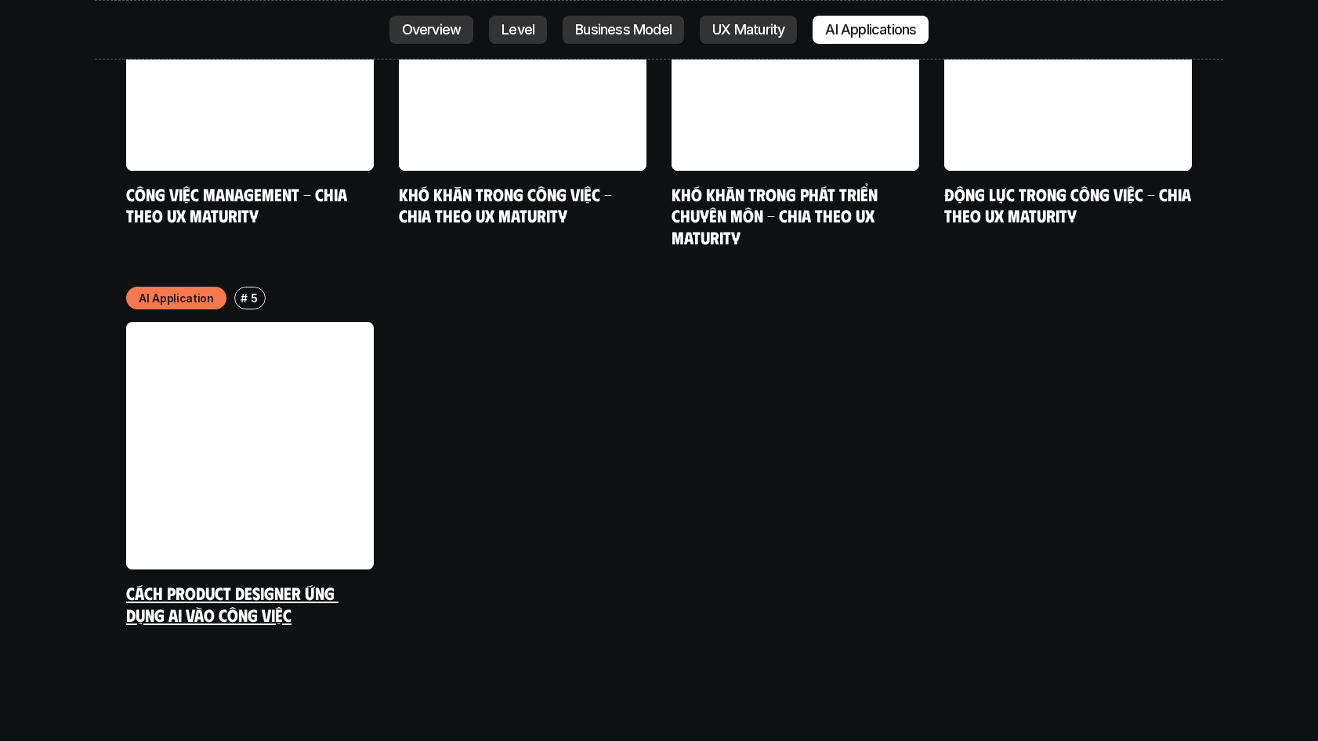
click at [357, 443] on link at bounding box center [250, 446] width 248 height 248
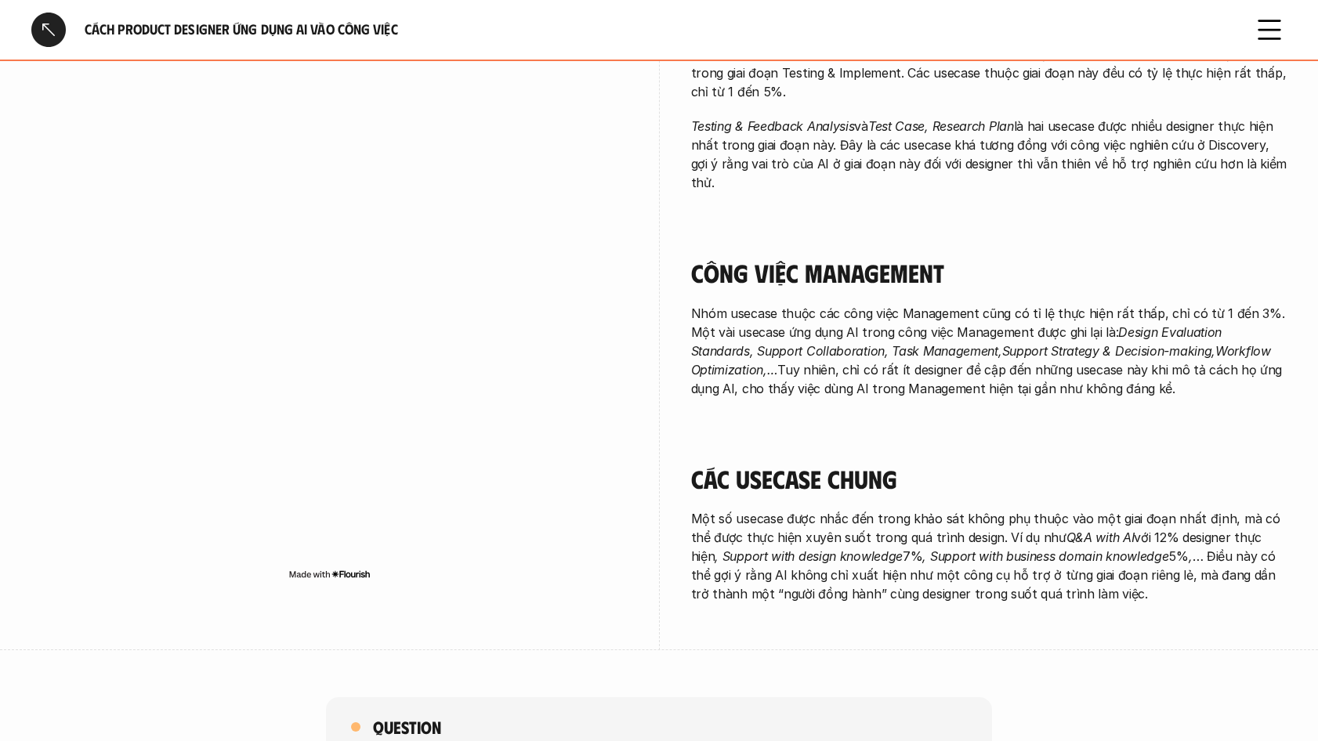
scroll to position [2491, 0]
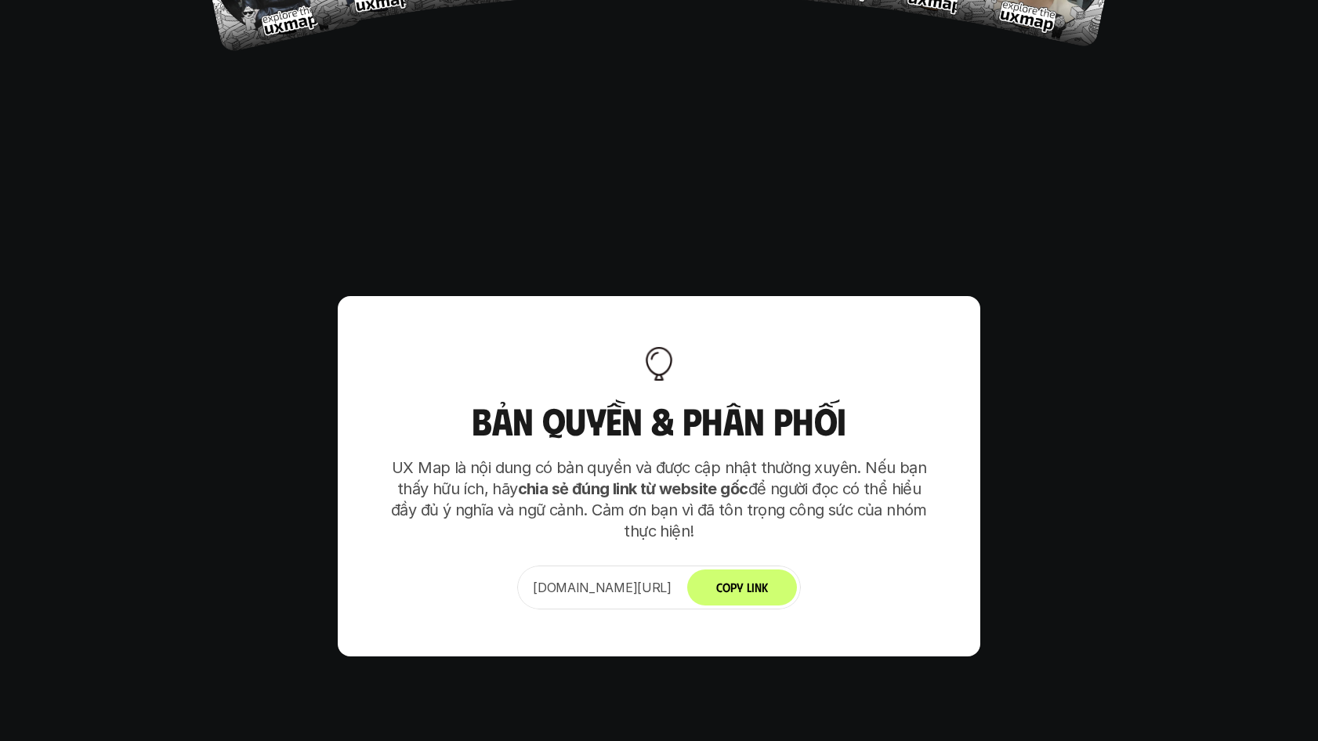
scroll to position [9672, 0]
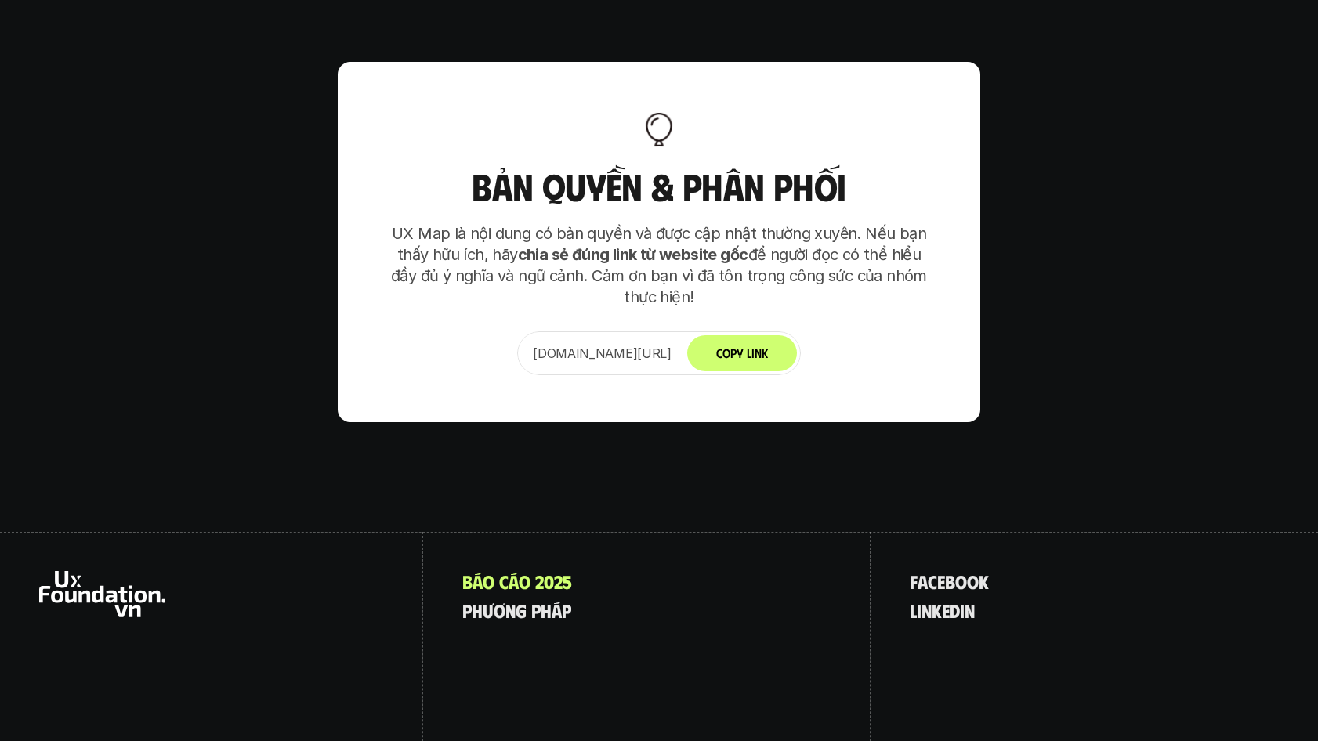
scroll to position [8427, 0]
